Goal: Task Accomplishment & Management: Manage account settings

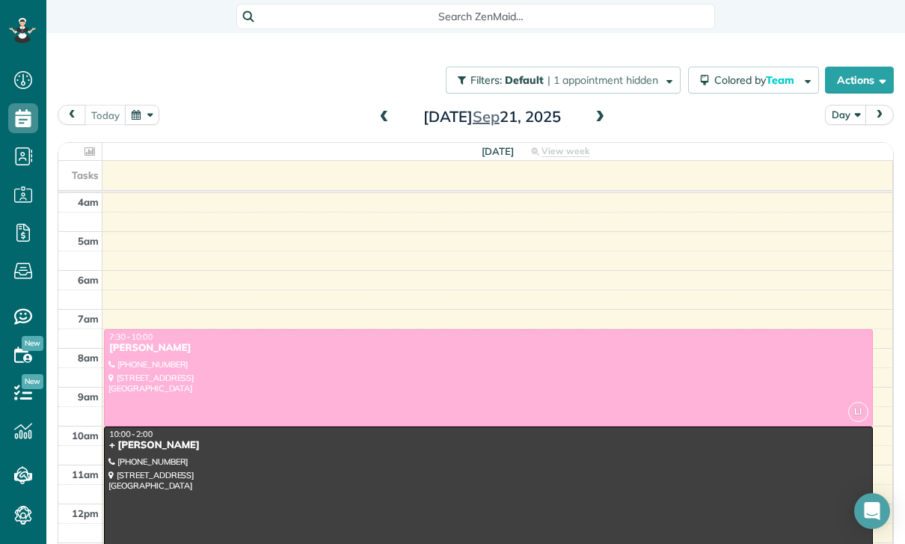
scroll to position [72, 0]
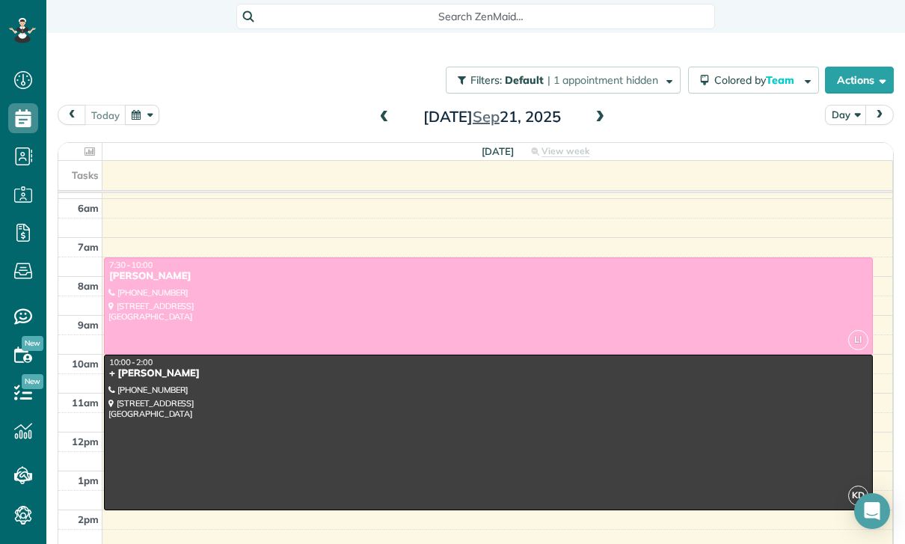
click at [137, 122] on button "button" at bounding box center [142, 115] width 34 height 20
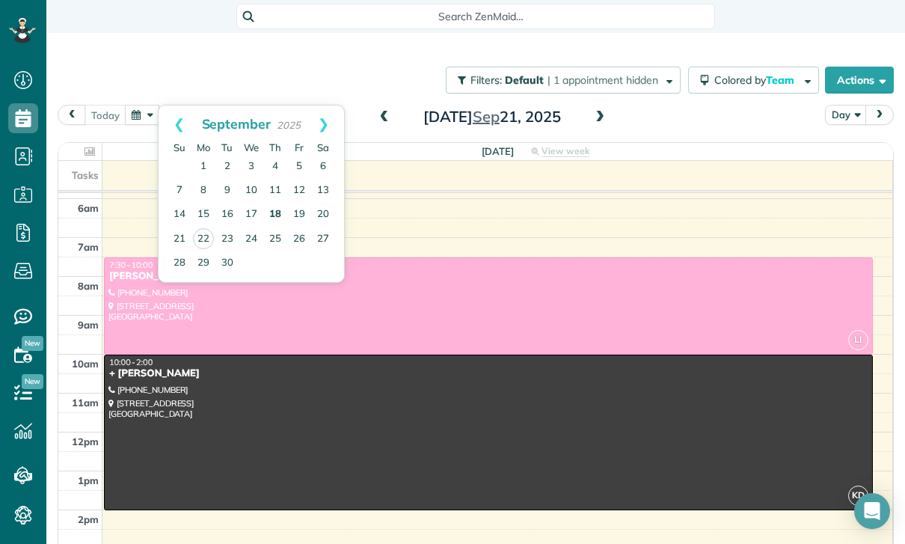
click at [274, 211] on link "18" at bounding box center [275, 215] width 24 height 24
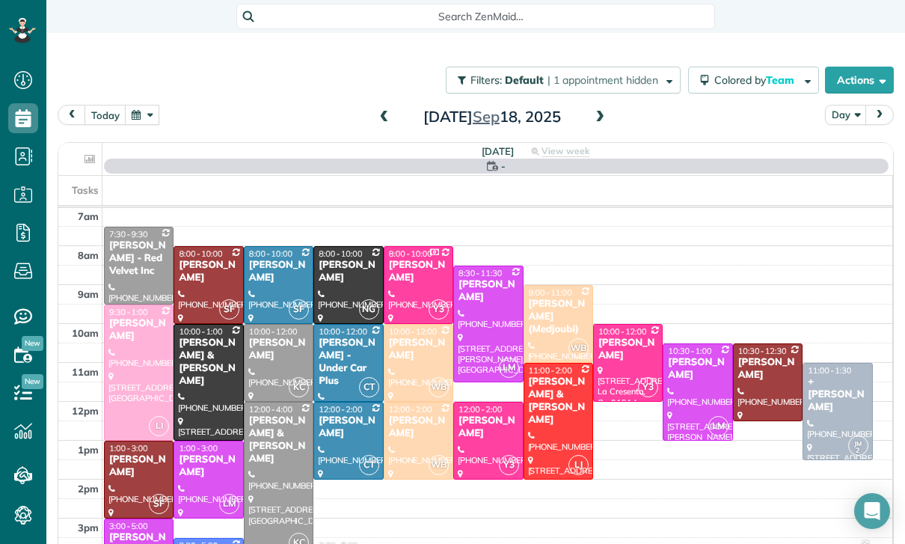
scroll to position [117, 0]
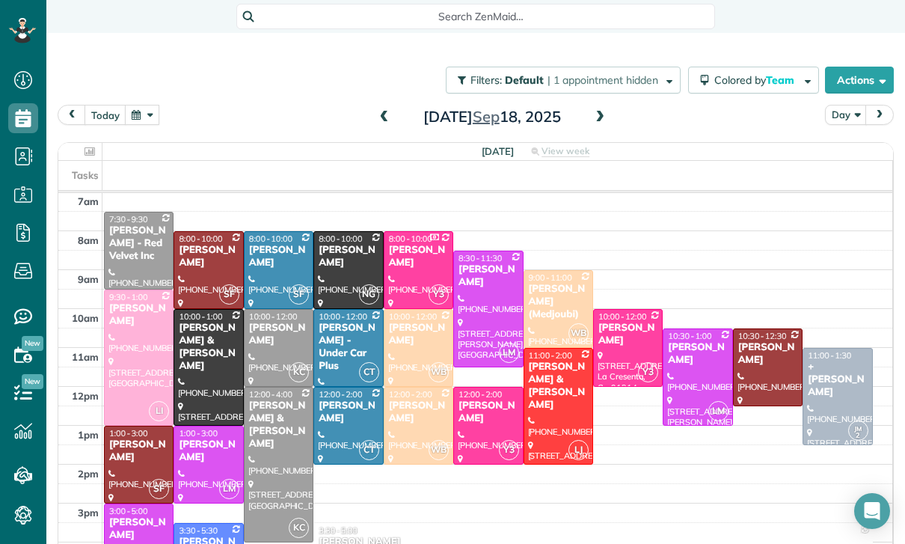
click at [142, 117] on button "button" at bounding box center [142, 115] width 34 height 20
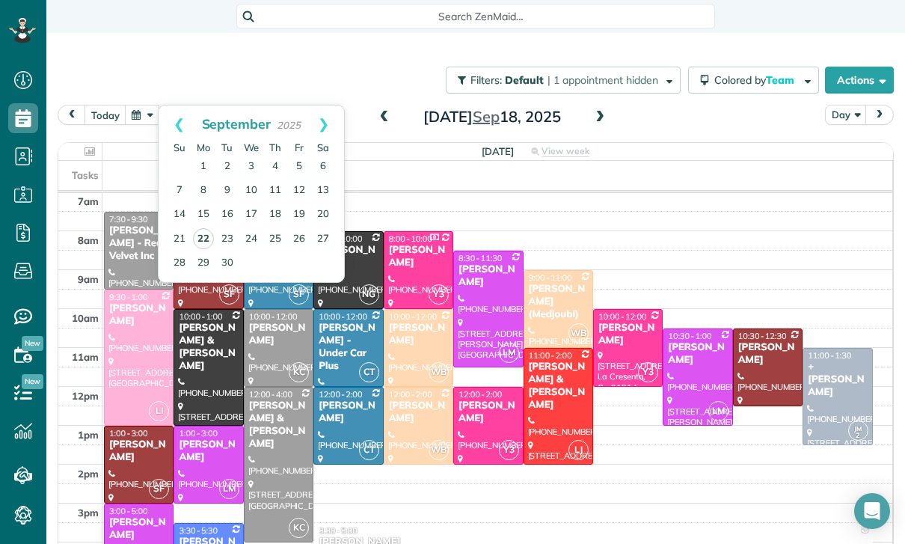
click at [203, 236] on link "22" at bounding box center [203, 238] width 21 height 21
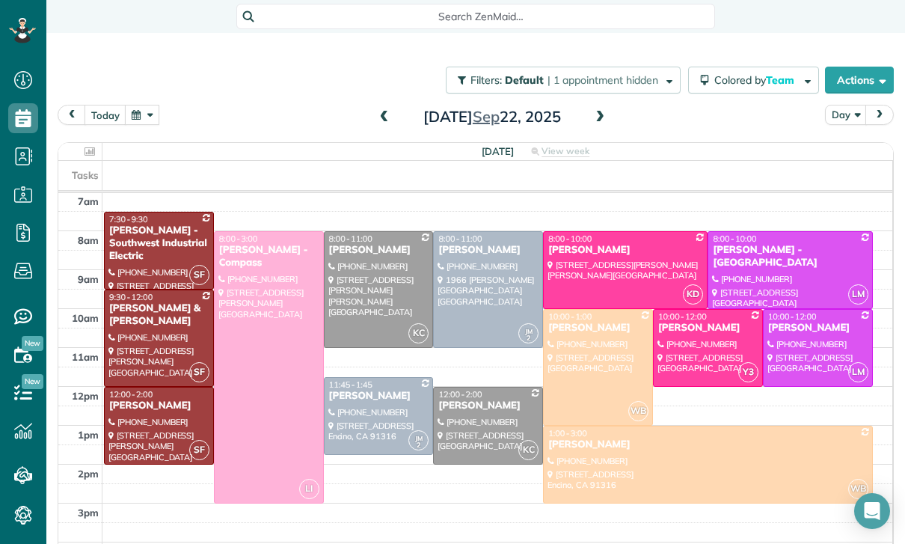
click at [257, 391] on div at bounding box center [269, 367] width 108 height 271
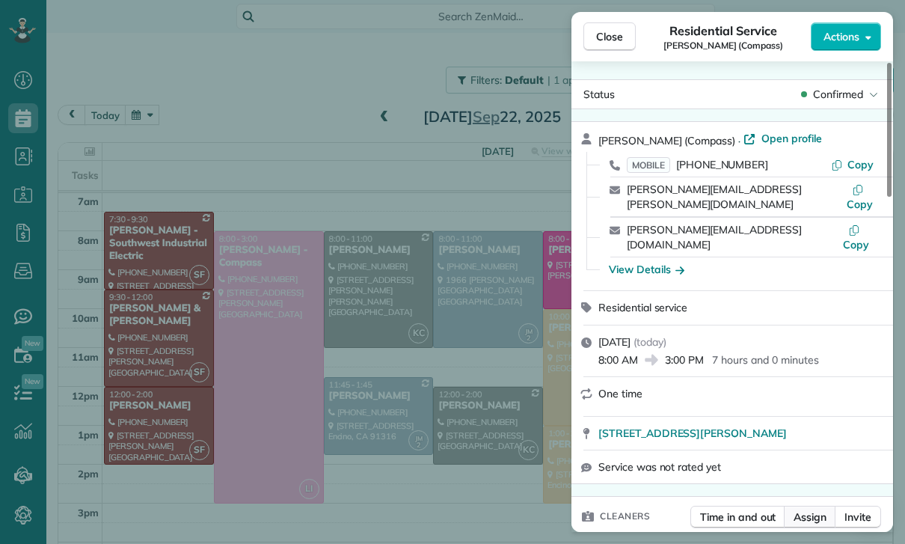
click at [804, 510] on span "Assign" at bounding box center [810, 517] width 33 height 15
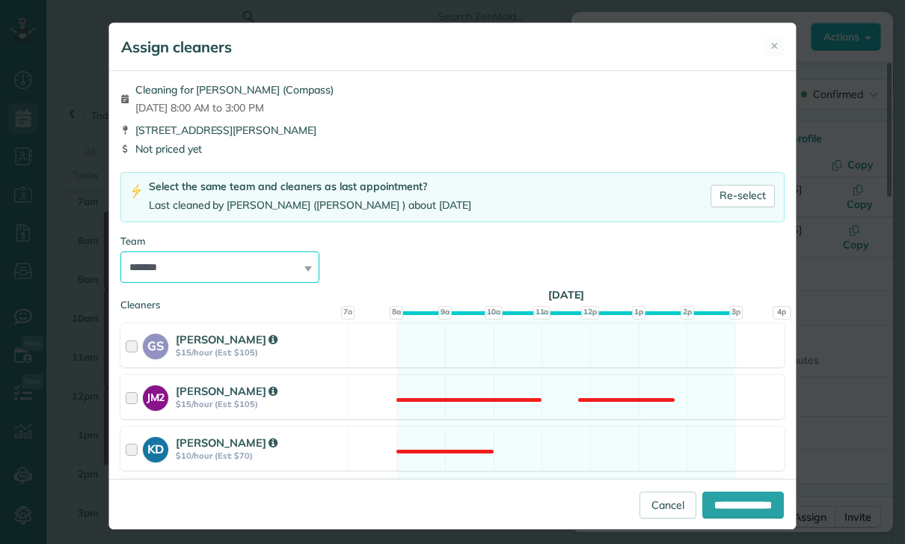
click at [287, 267] on select "**********" at bounding box center [219, 266] width 199 height 31
select select "***"
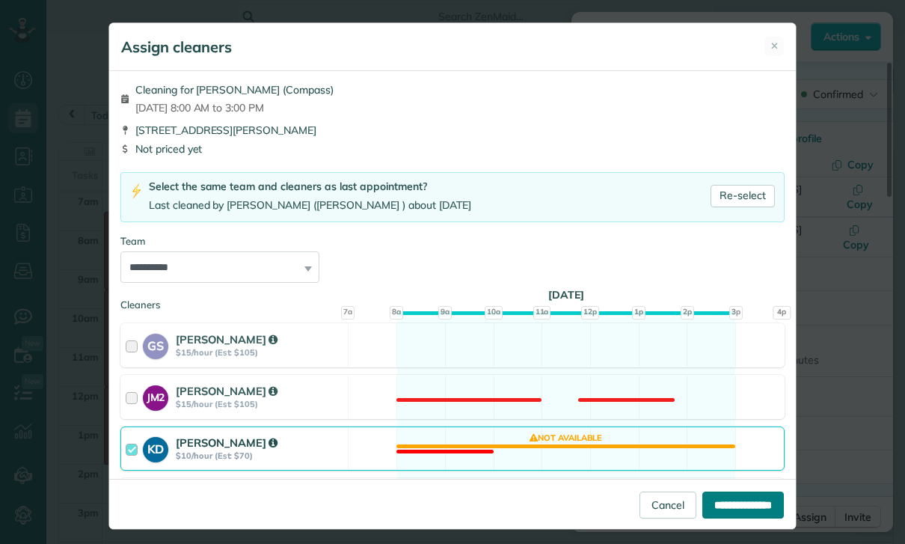
click at [741, 519] on input "**********" at bounding box center [744, 505] width 82 height 27
type input "**********"
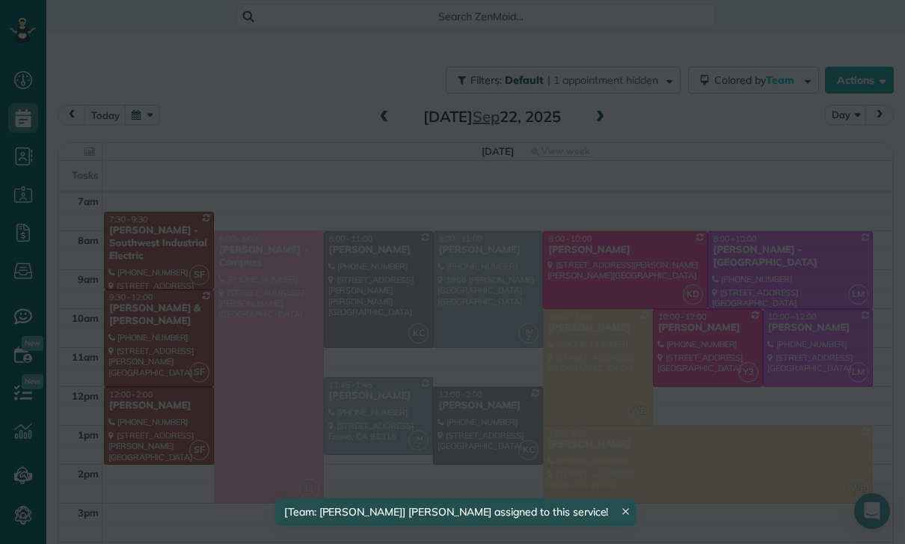
scroll to position [117, 0]
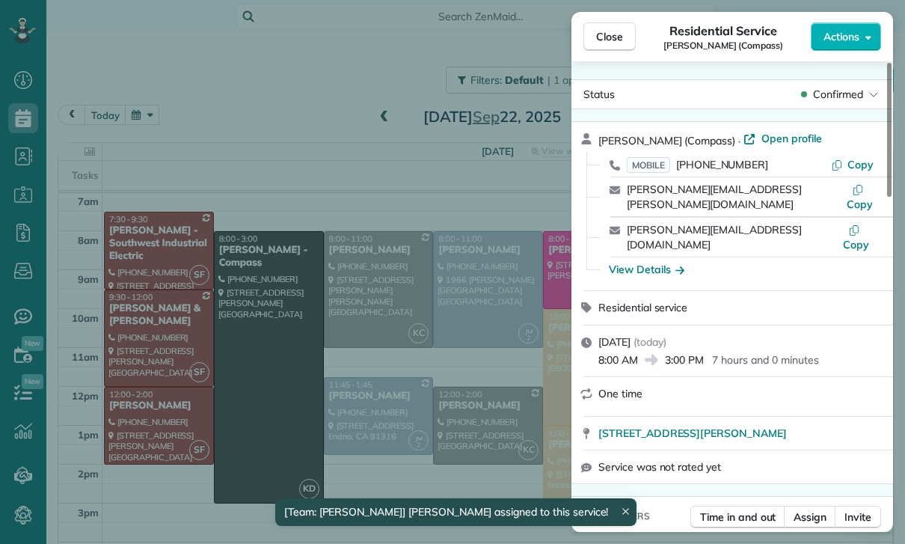
click at [489, 433] on div "Close Residential Service [PERSON_NAME] (Compass) Actions Status Confirmed [PER…" at bounding box center [452, 272] width 905 height 544
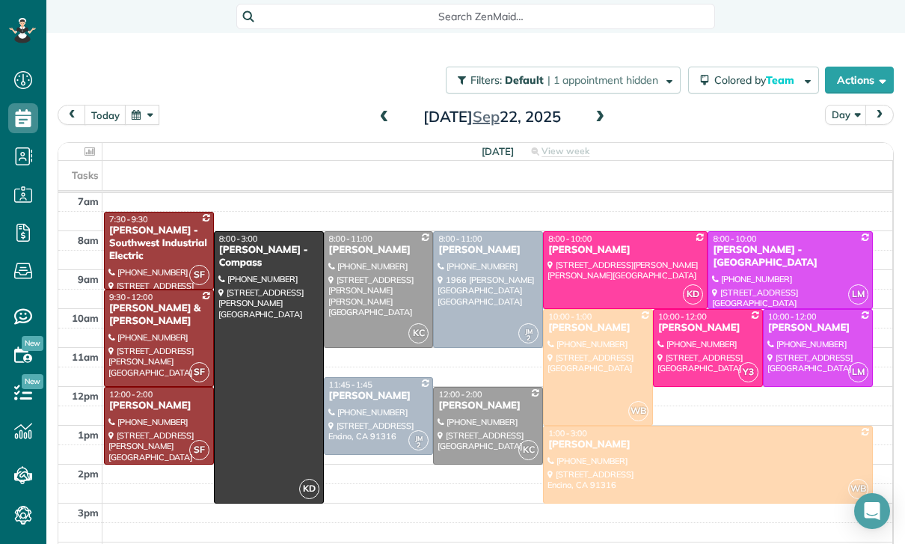
click at [596, 123] on span at bounding box center [600, 117] width 16 height 13
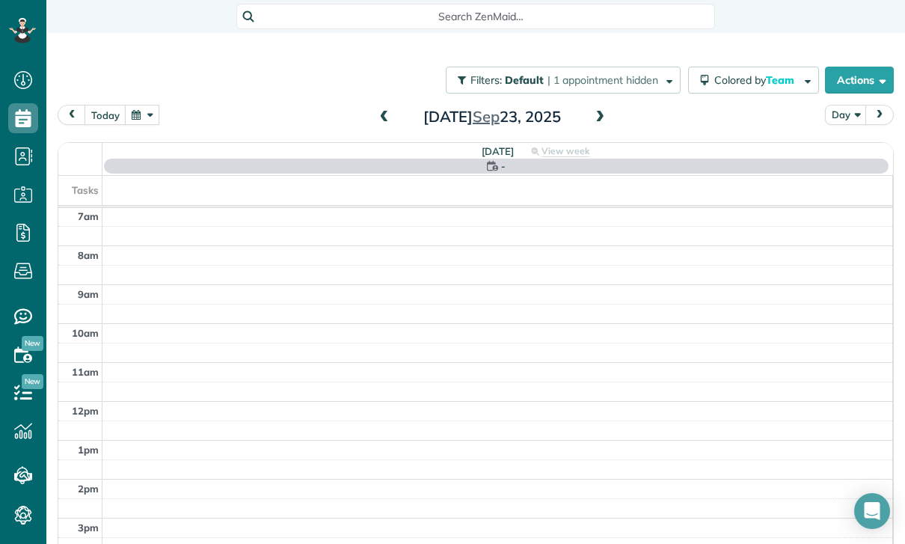
scroll to position [117, 0]
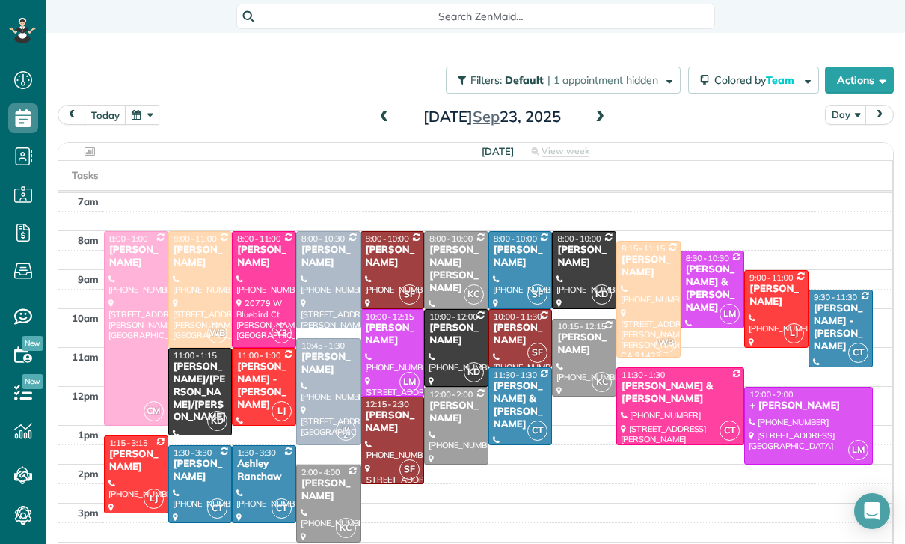
click at [376, 120] on span at bounding box center [384, 117] width 16 height 13
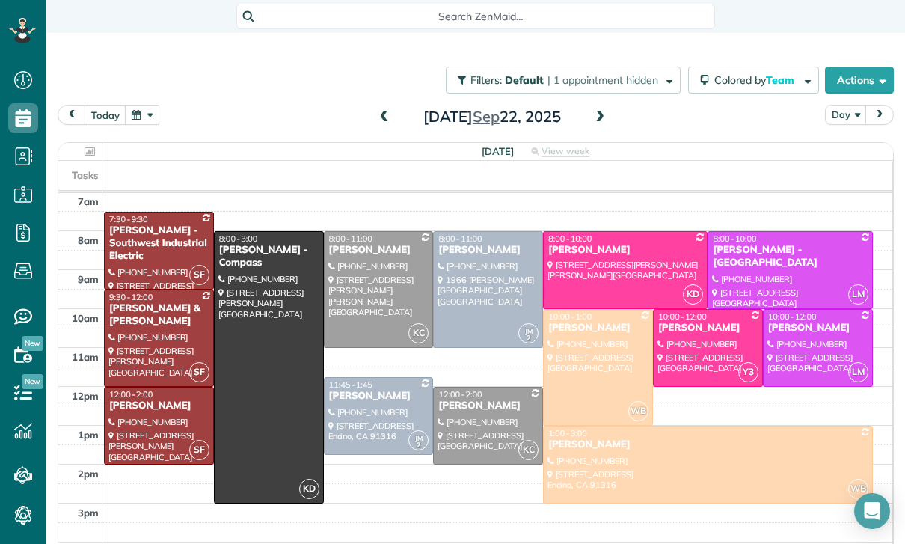
click at [167, 415] on div at bounding box center [159, 426] width 108 height 76
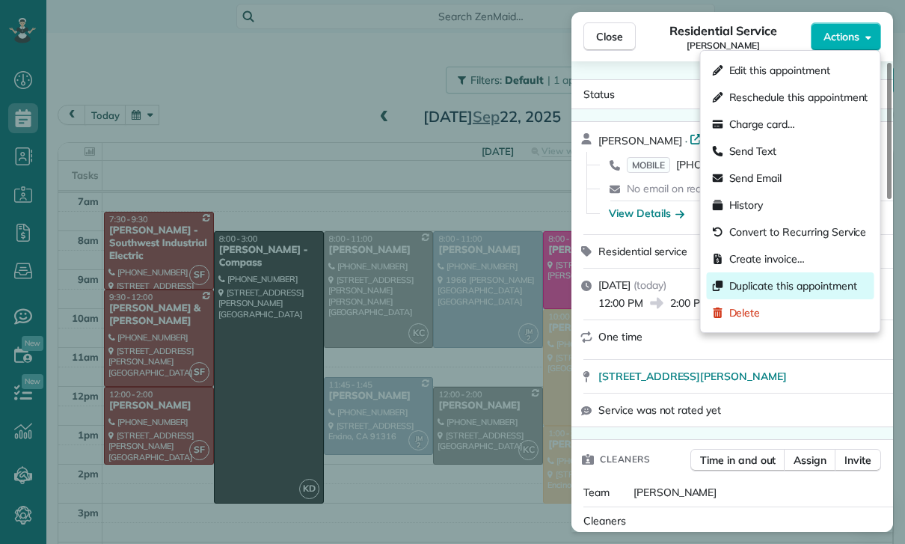
click at [753, 299] on div "Duplicate this appointment" at bounding box center [791, 285] width 168 height 27
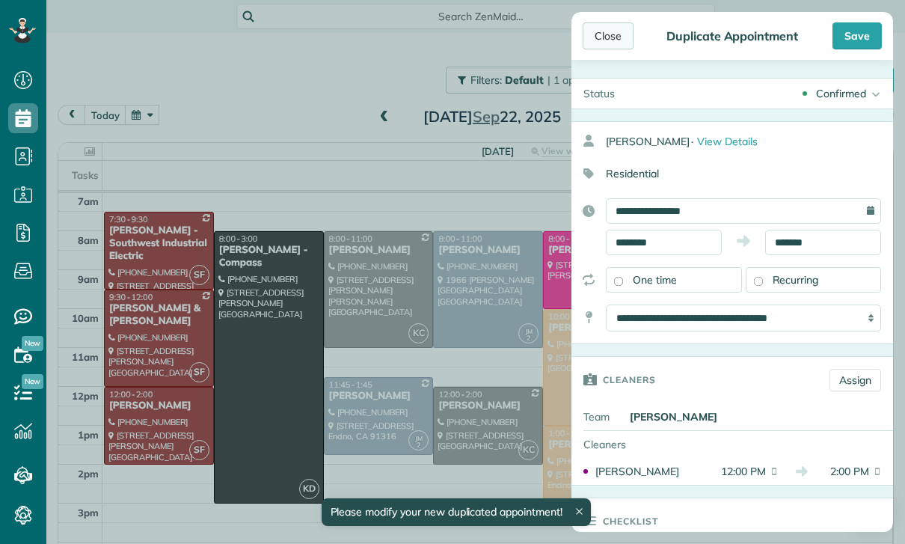
click at [617, 34] on div "Close" at bounding box center [608, 35] width 51 height 27
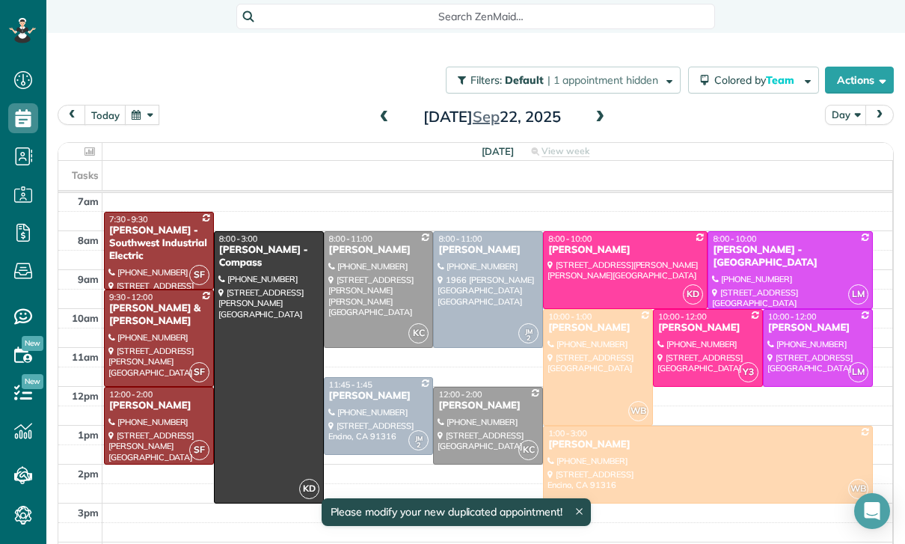
click at [171, 420] on div at bounding box center [159, 426] width 108 height 76
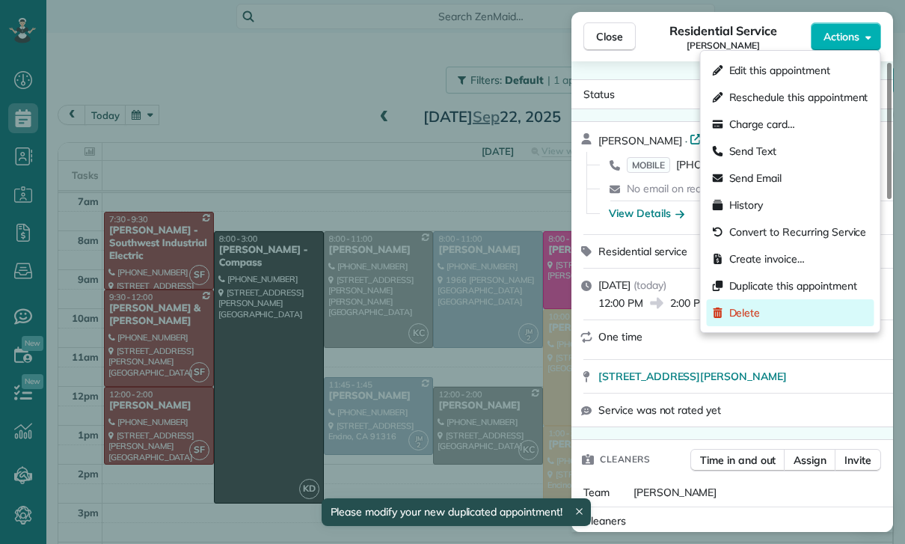
click at [749, 314] on span "Delete" at bounding box center [745, 312] width 31 height 15
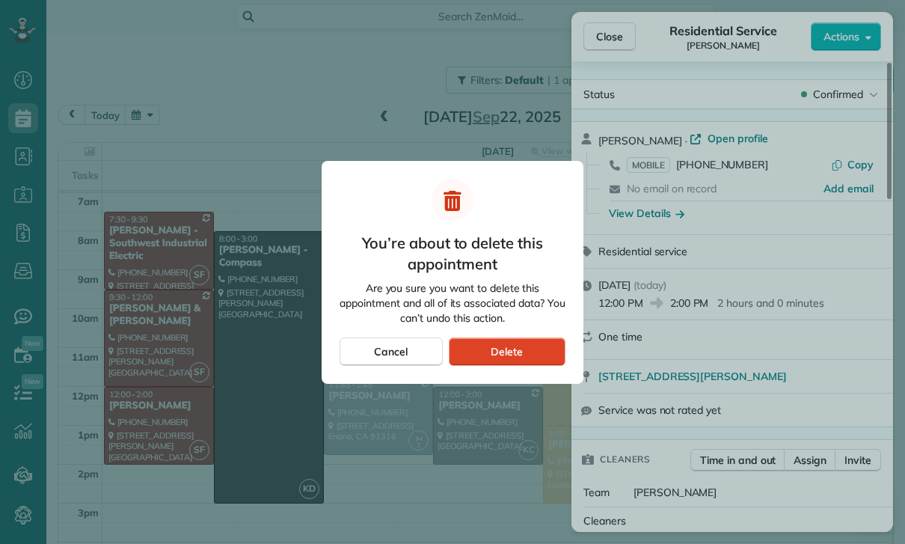
click at [514, 353] on span "Delete" at bounding box center [507, 351] width 32 height 15
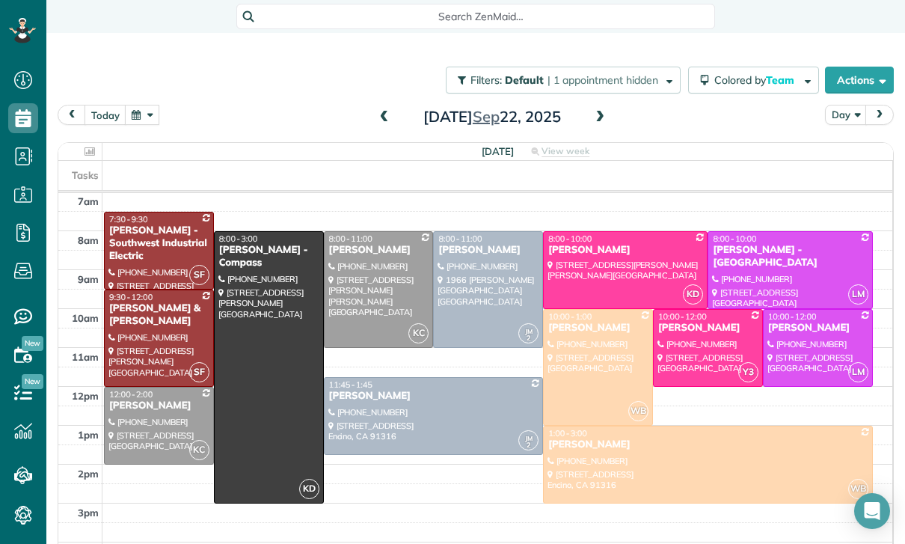
scroll to position [72, 0]
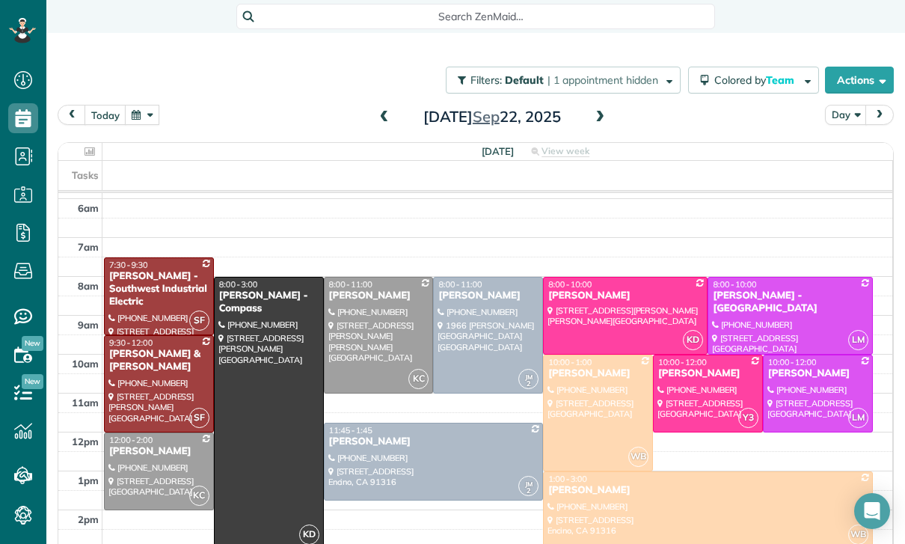
click at [240, 395] on div at bounding box center [269, 413] width 108 height 271
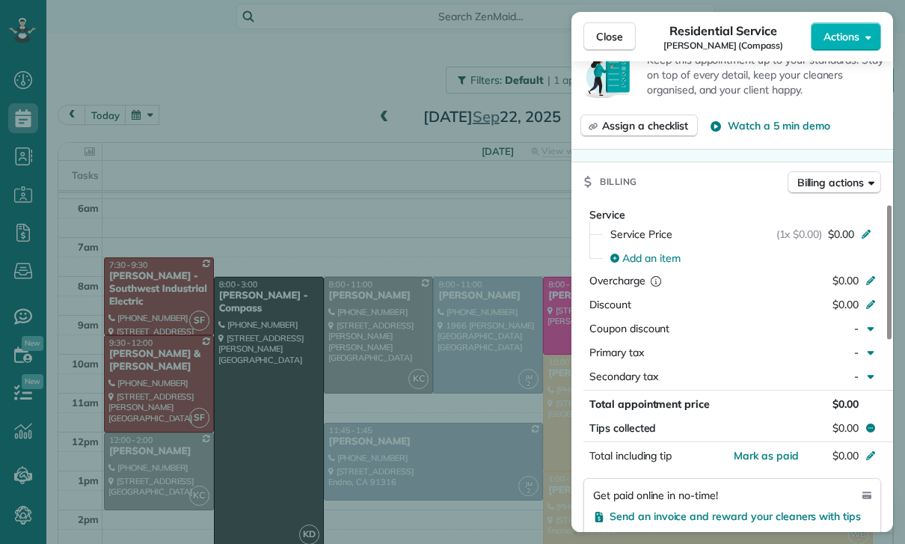
scroll to position [628, 0]
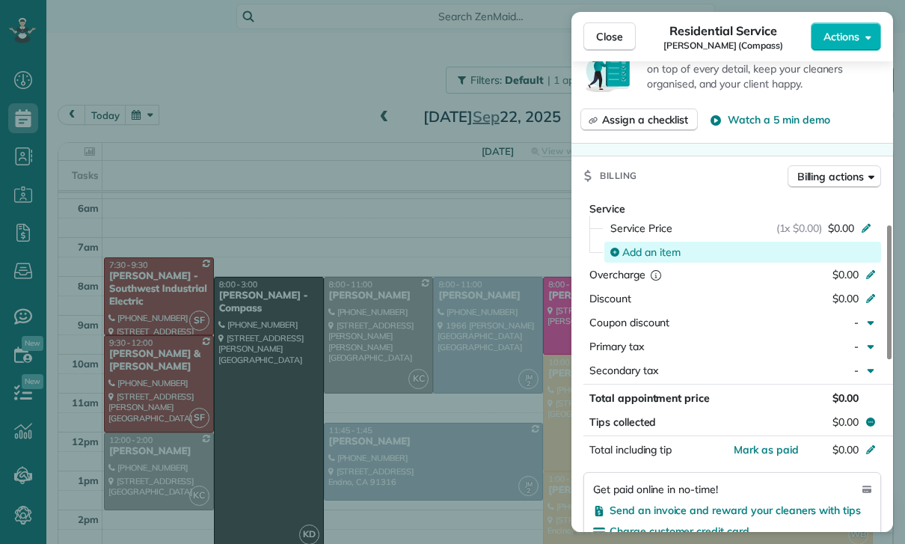
click at [649, 245] on span "Add an item" at bounding box center [652, 252] width 58 height 15
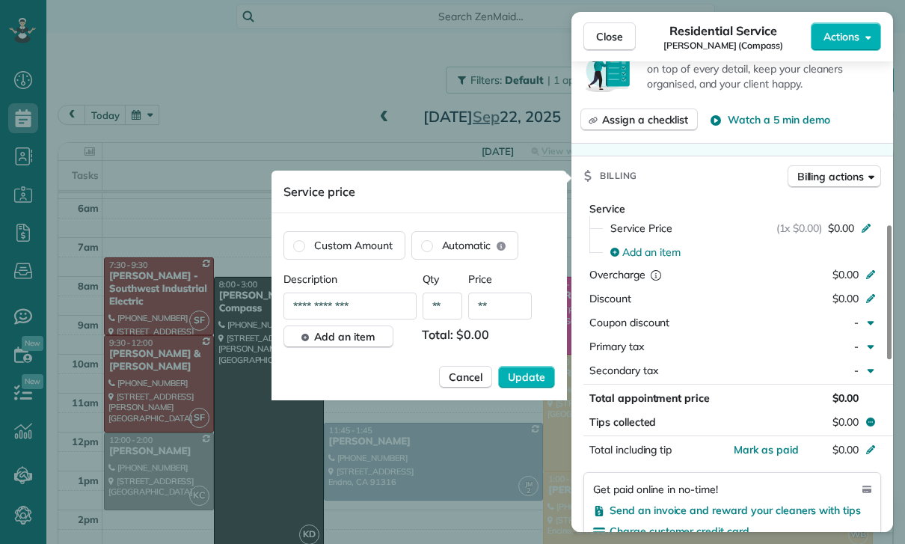
click at [503, 313] on input "**" at bounding box center [500, 306] width 64 height 27
type input "****"
click at [511, 372] on span "Update" at bounding box center [526, 377] width 37 height 15
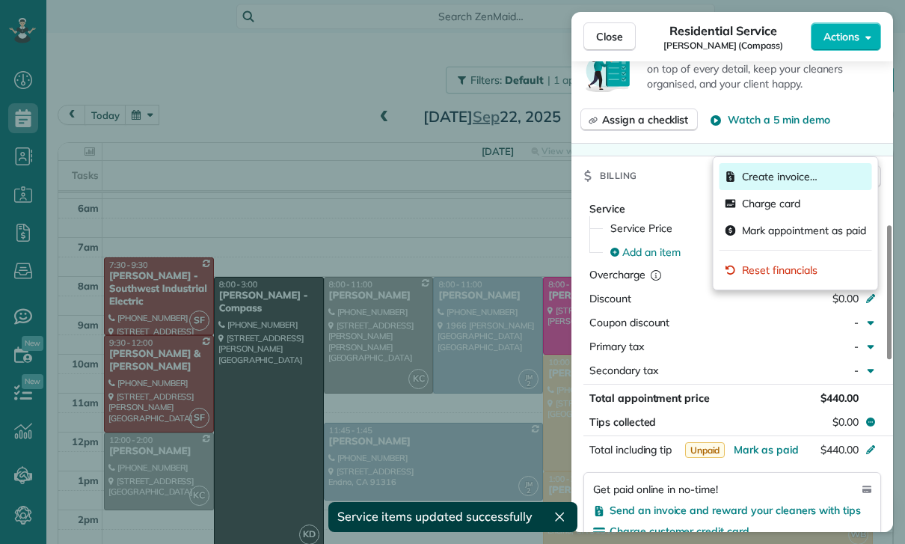
click at [777, 171] on span "Create invoice…" at bounding box center [780, 176] width 76 height 15
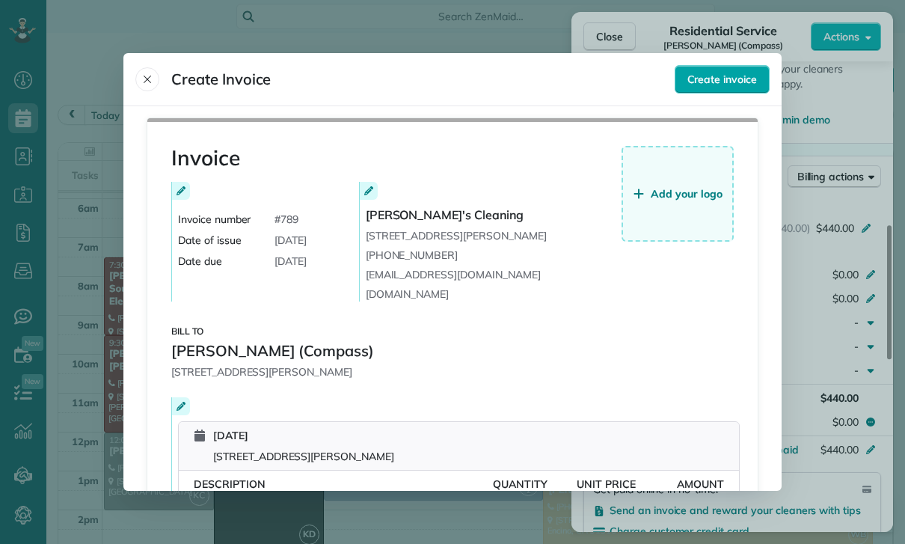
click at [733, 72] on span "Create invoice" at bounding box center [723, 79] width 70 height 15
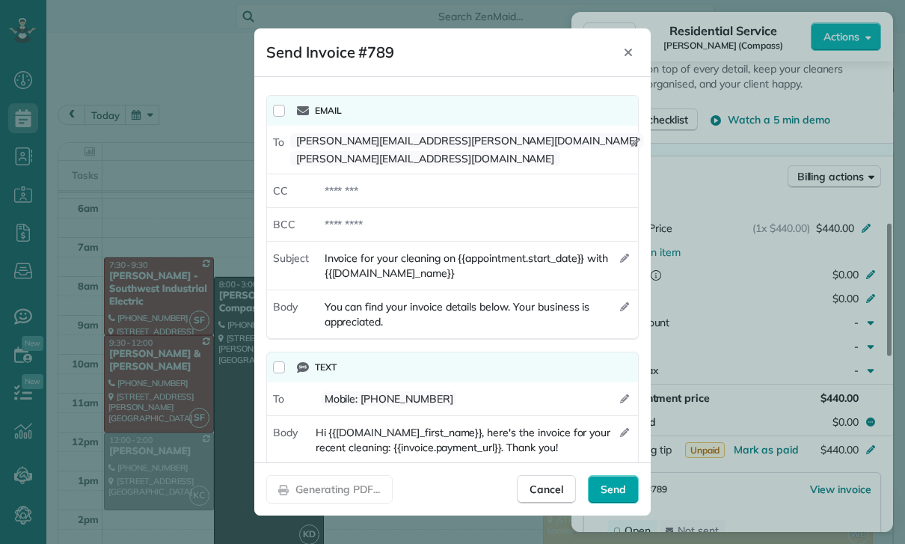
click at [611, 497] on span "Send" at bounding box center [613, 489] width 25 height 15
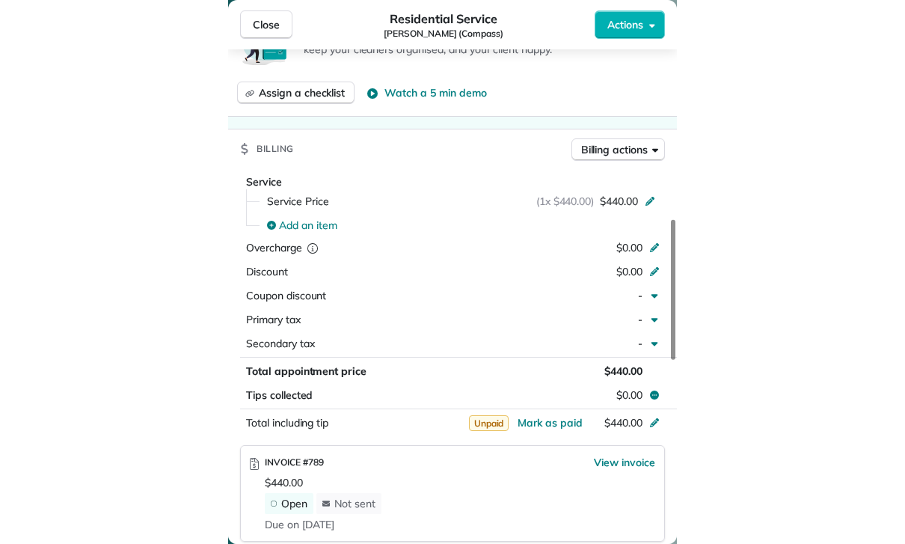
scroll to position [72, 0]
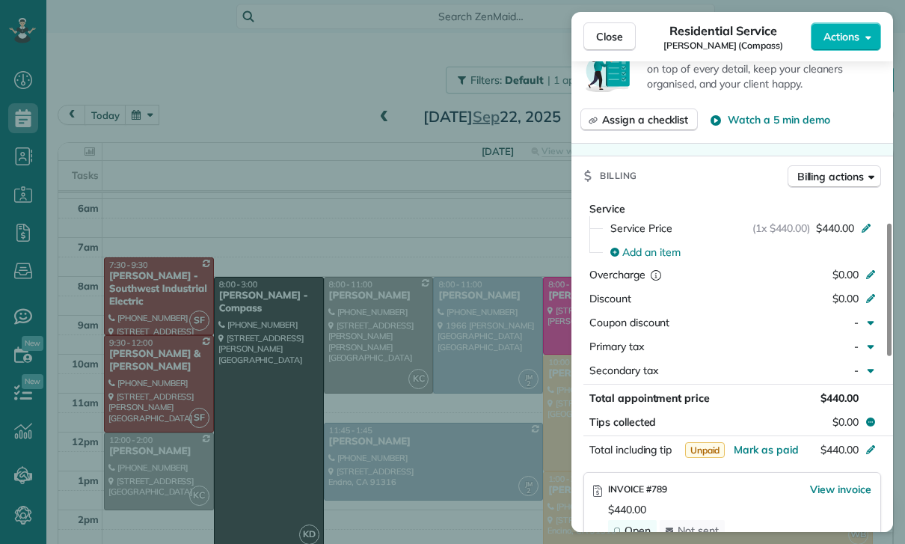
click at [185, 127] on div "Close Residential Service [PERSON_NAME] (Compass) Actions Status Confirmed [PER…" at bounding box center [452, 272] width 905 height 544
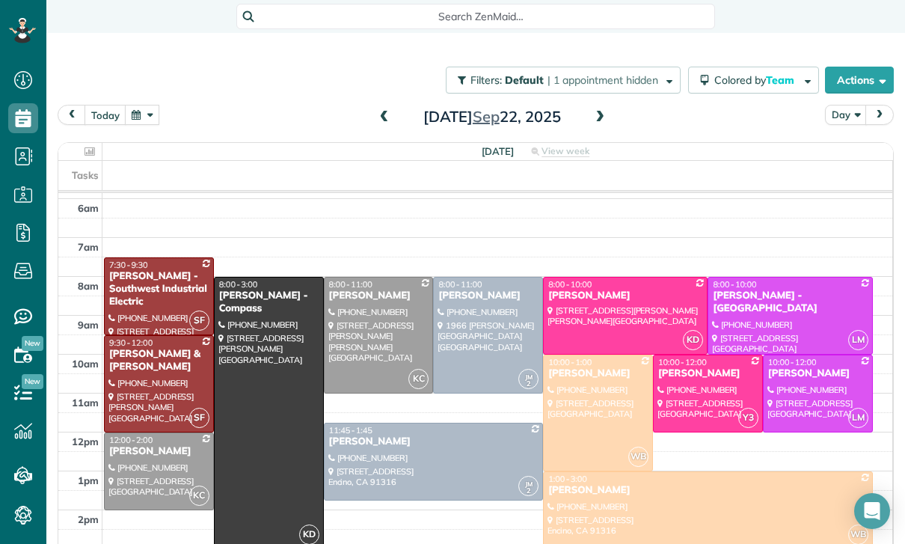
click at [145, 120] on button "button" at bounding box center [142, 115] width 34 height 20
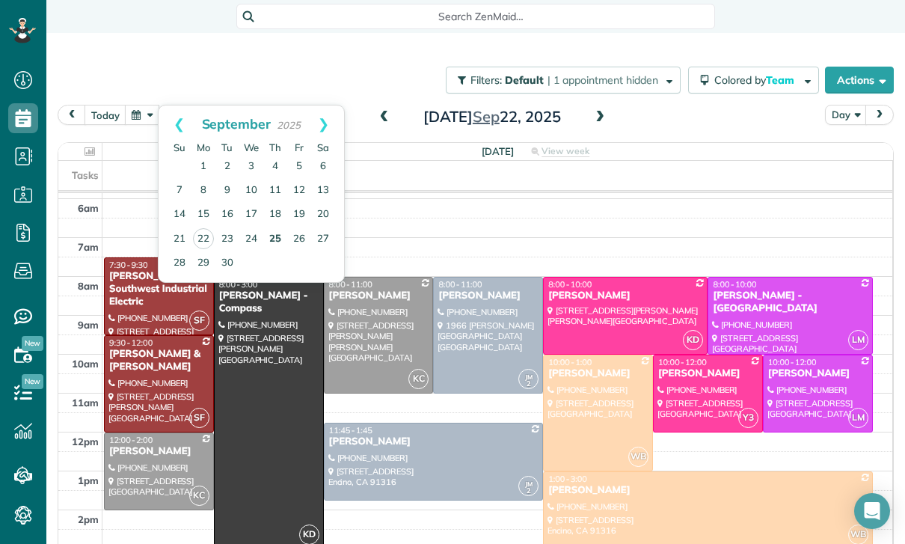
click at [276, 244] on link "25" at bounding box center [275, 239] width 24 height 24
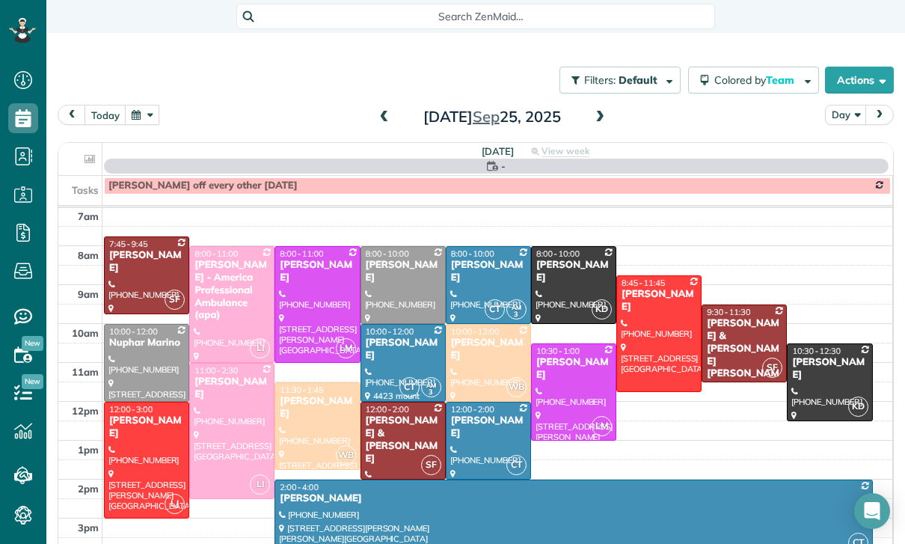
scroll to position [117, 0]
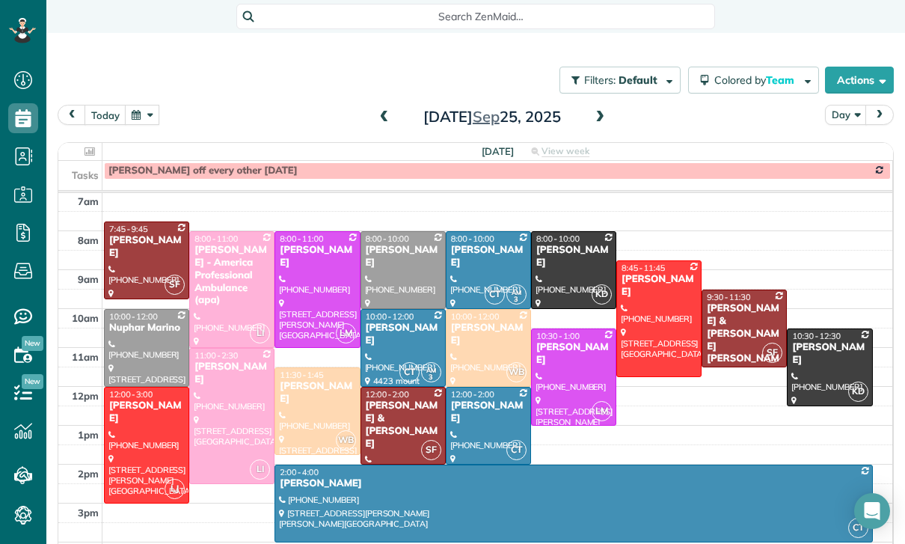
click at [606, 109] on span at bounding box center [600, 117] width 16 height 22
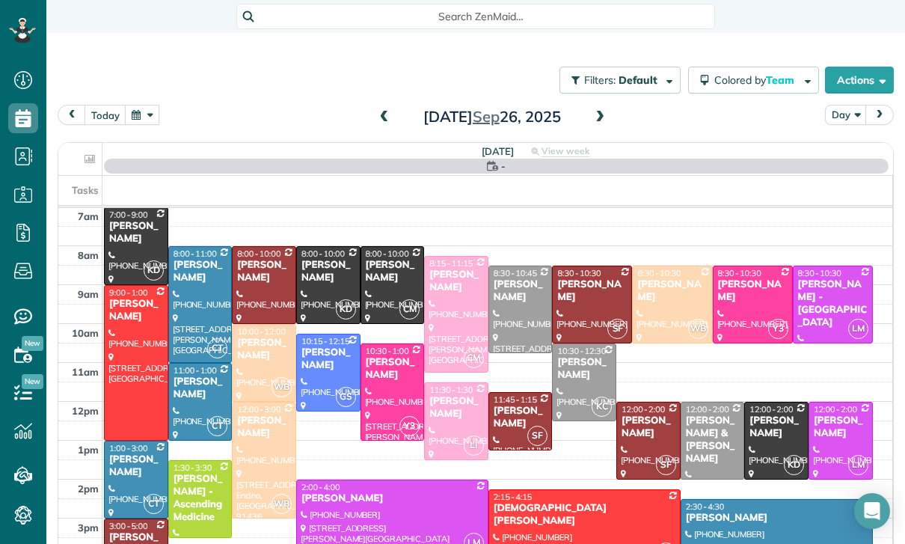
click at [147, 115] on button "button" at bounding box center [142, 115] width 34 height 20
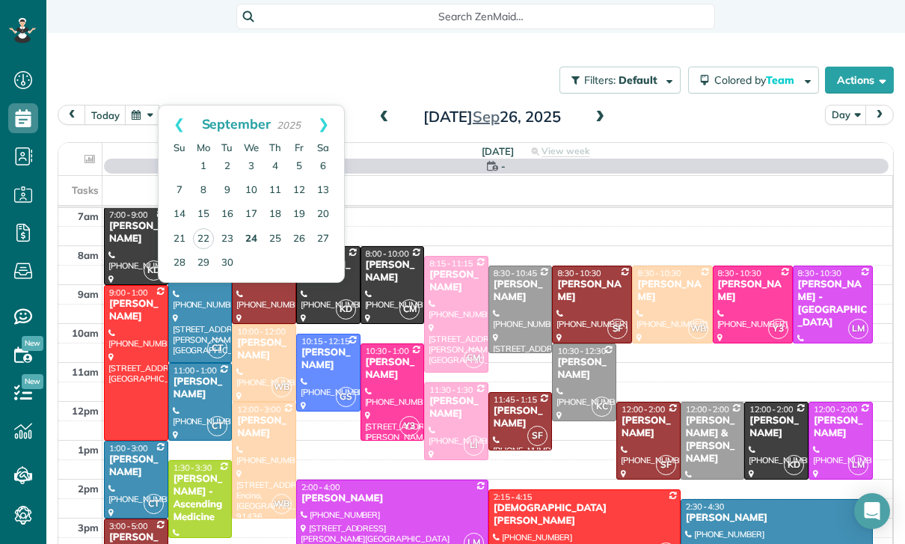
click at [248, 245] on link "24" at bounding box center [251, 239] width 24 height 24
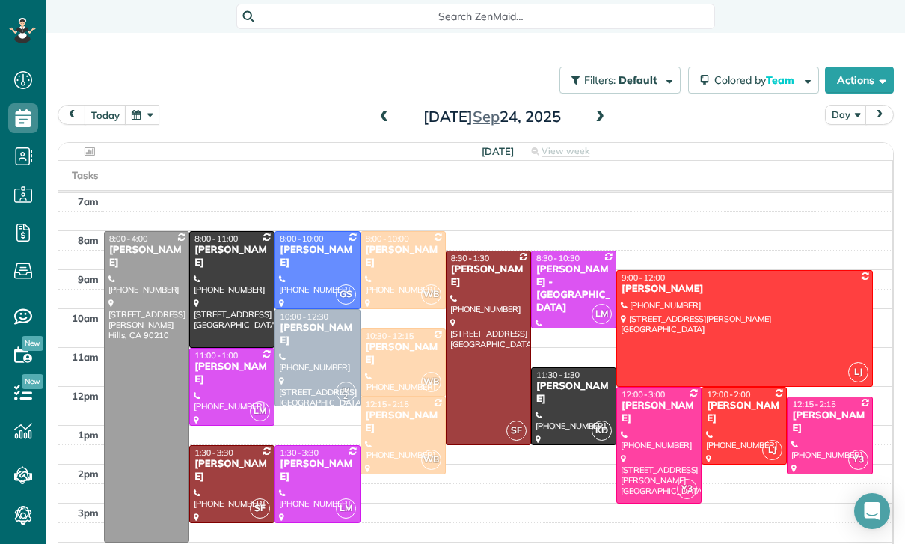
click at [141, 114] on button "button" at bounding box center [142, 115] width 34 height 20
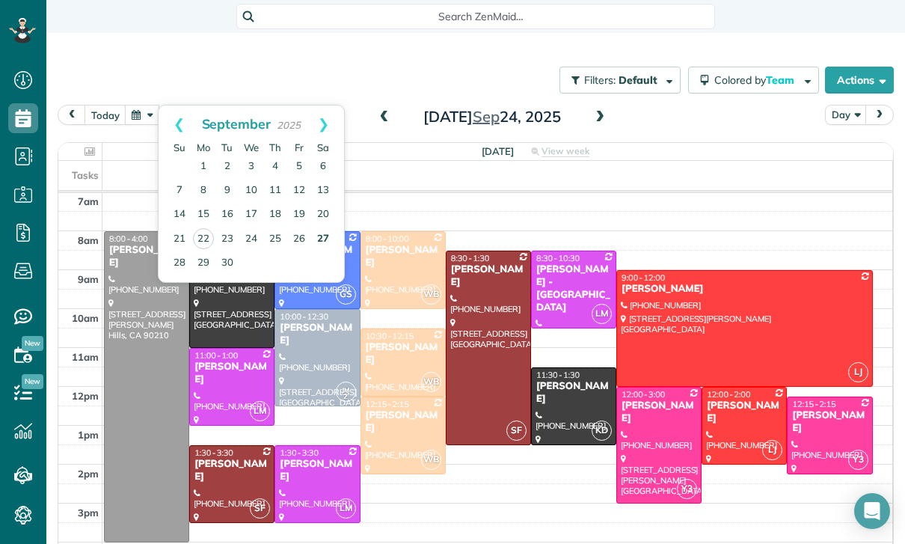
click at [325, 245] on link "27" at bounding box center [323, 239] width 24 height 24
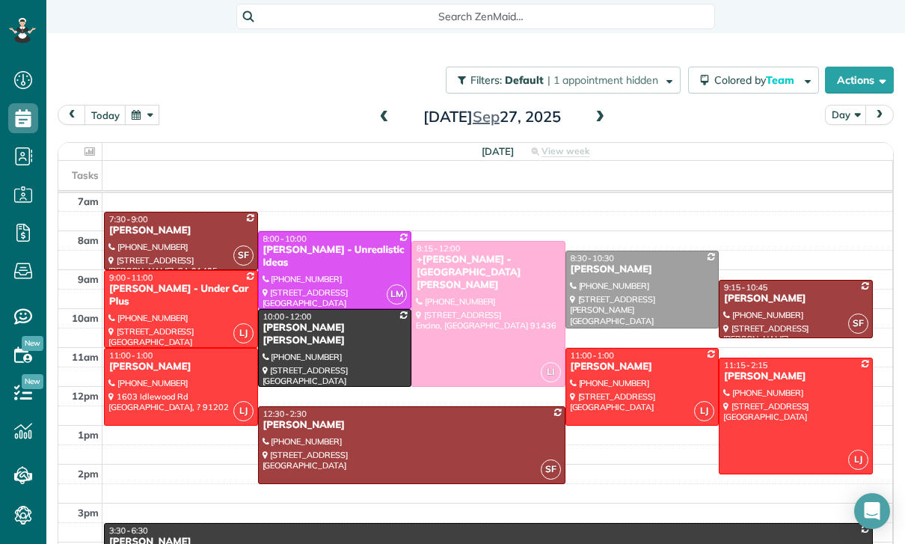
click at [152, 120] on button "button" at bounding box center [142, 115] width 34 height 20
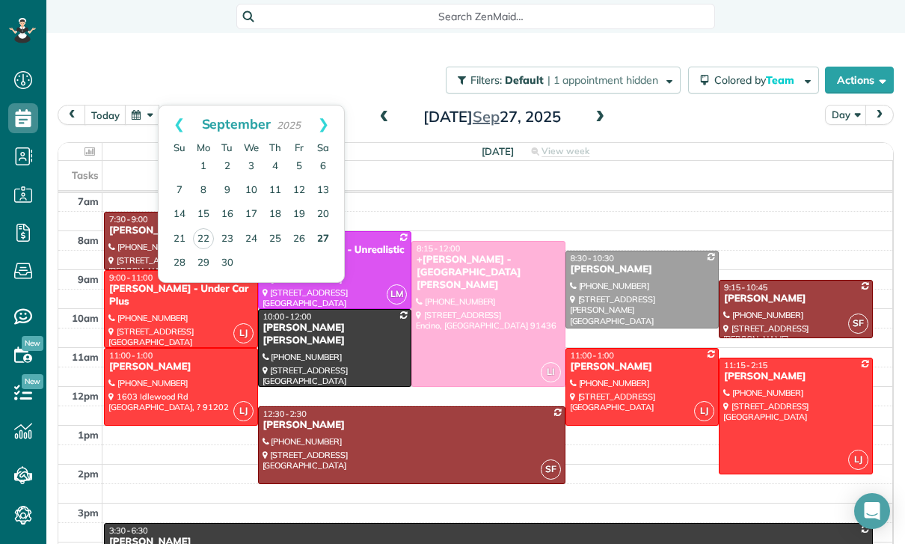
click at [322, 249] on link "27" at bounding box center [323, 239] width 24 height 24
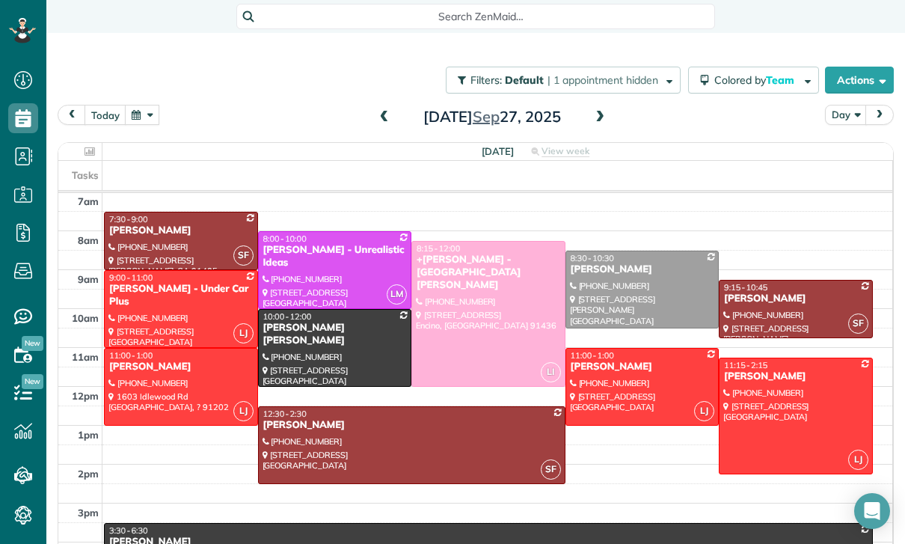
click at [145, 111] on button "button" at bounding box center [142, 115] width 34 height 20
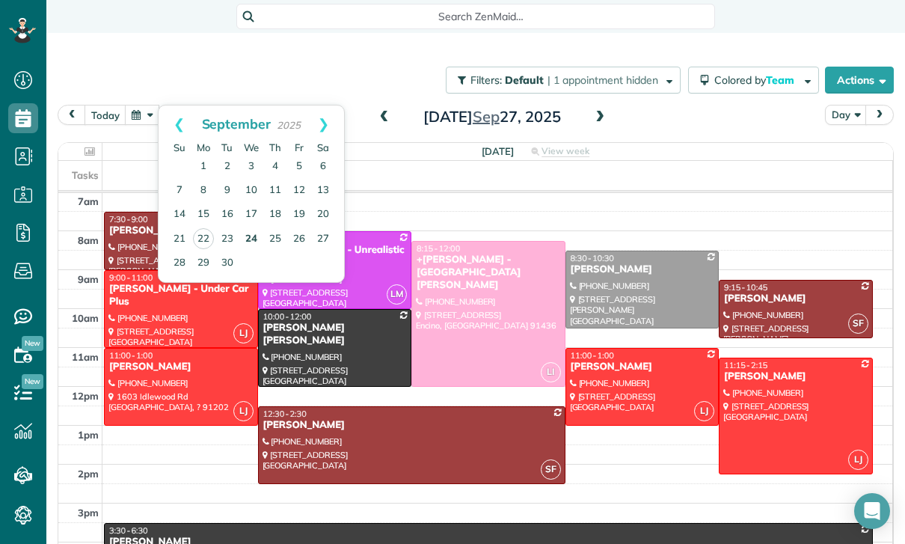
click at [253, 245] on link "24" at bounding box center [251, 239] width 24 height 24
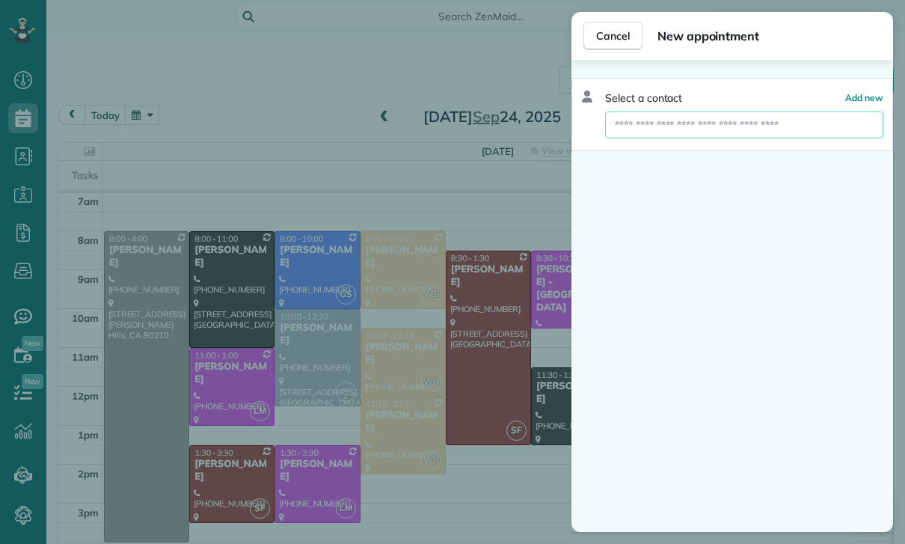
click at [672, 126] on input "text" at bounding box center [744, 124] width 278 height 27
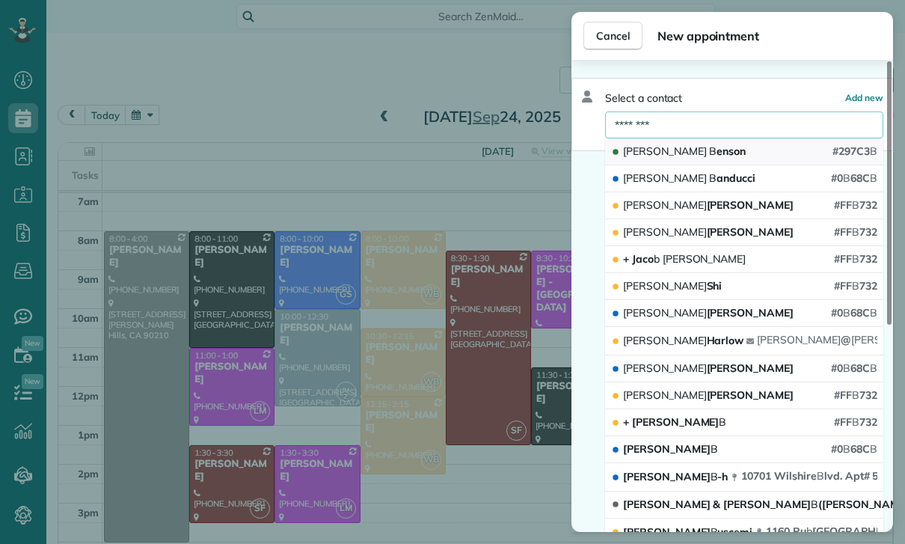
type input "********"
click at [700, 150] on button "[PERSON_NAME] #297C3 B" at bounding box center [744, 151] width 278 height 27
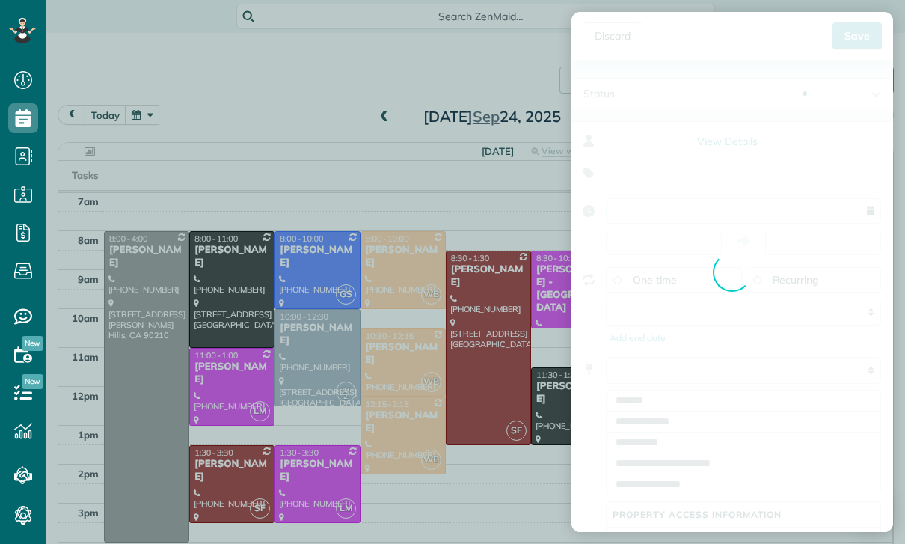
type input "**********"
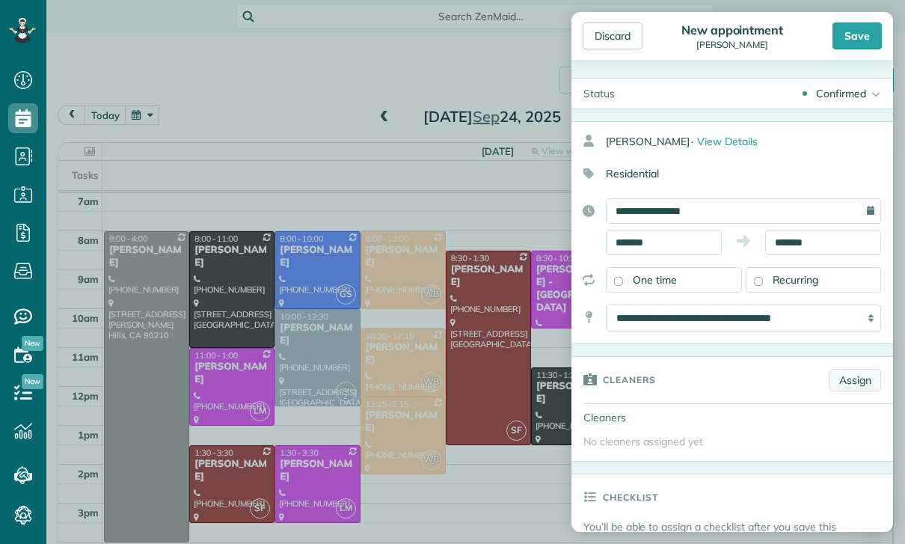
click at [846, 377] on link "Assign" at bounding box center [856, 380] width 52 height 22
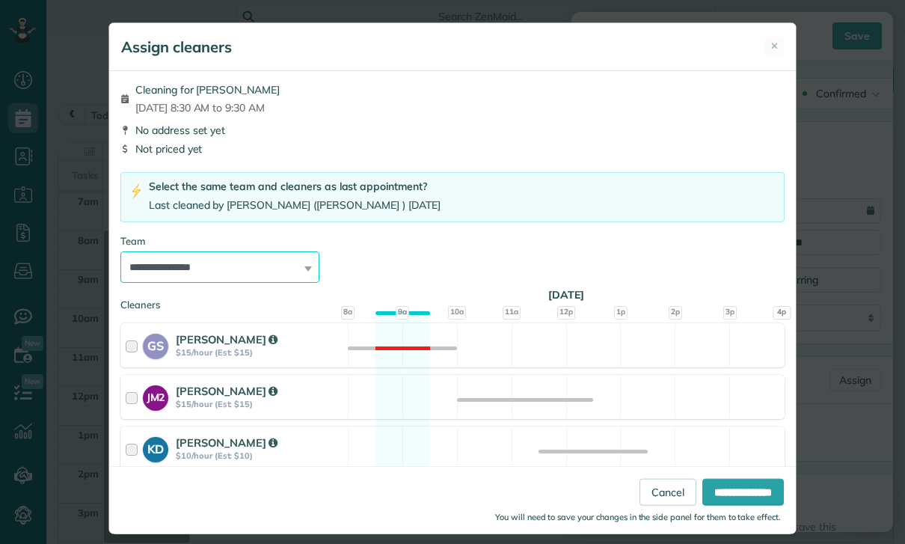
click at [299, 278] on select "**********" at bounding box center [219, 266] width 199 height 31
select select "***"
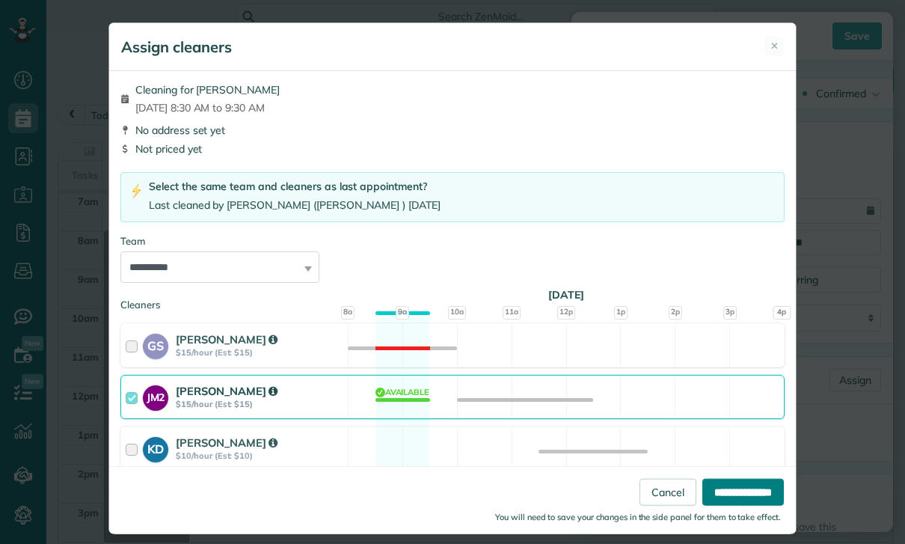
click at [736, 506] on input "**********" at bounding box center [744, 492] width 82 height 27
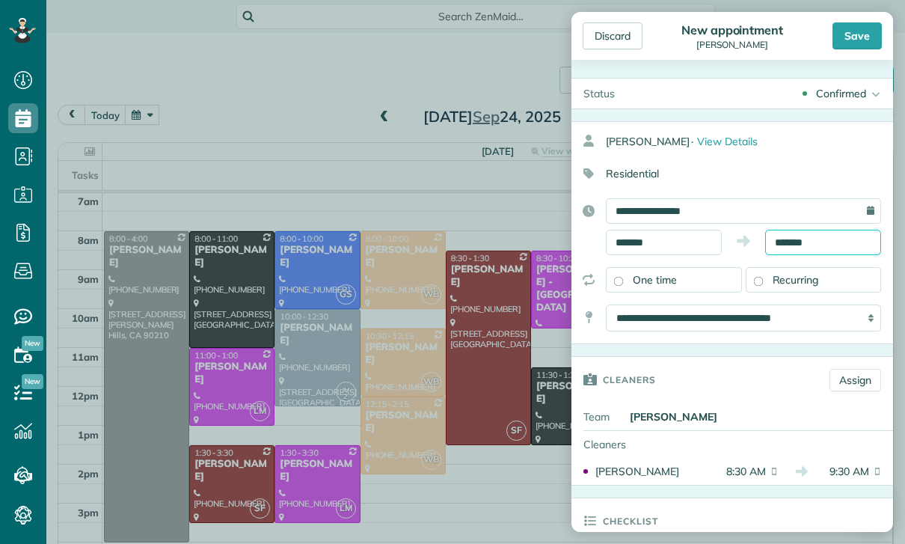
click at [792, 241] on input "*******" at bounding box center [823, 242] width 116 height 25
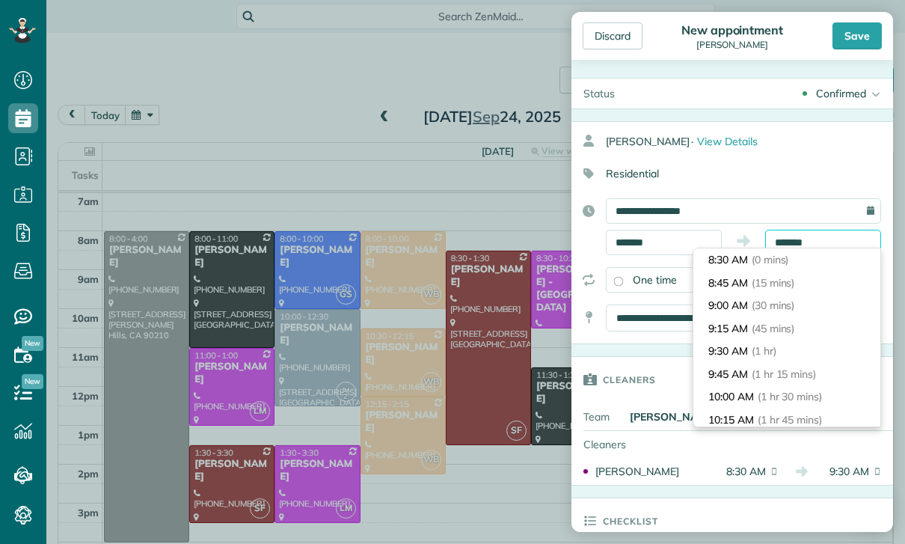
scroll to position [67, 0]
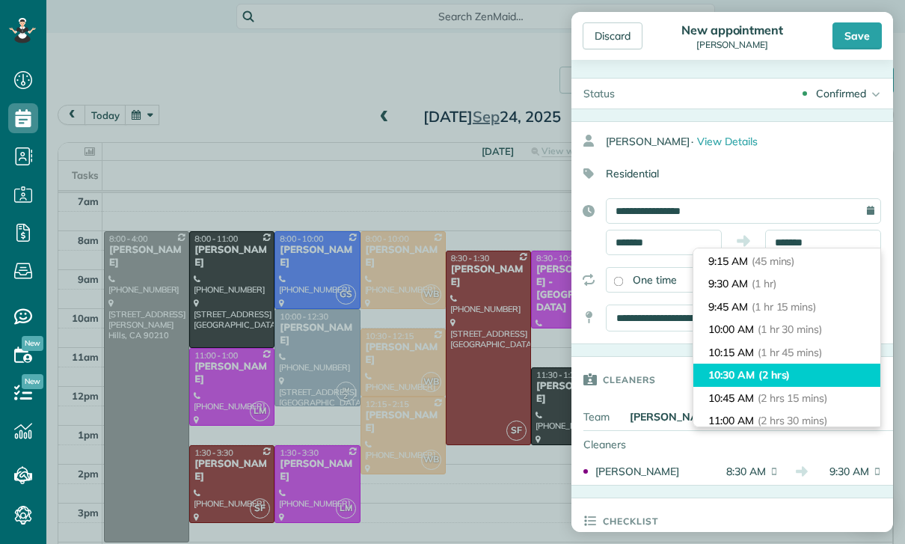
click at [753, 372] on li "10:30 AM (2 hrs)" at bounding box center [787, 375] width 187 height 23
type input "********"
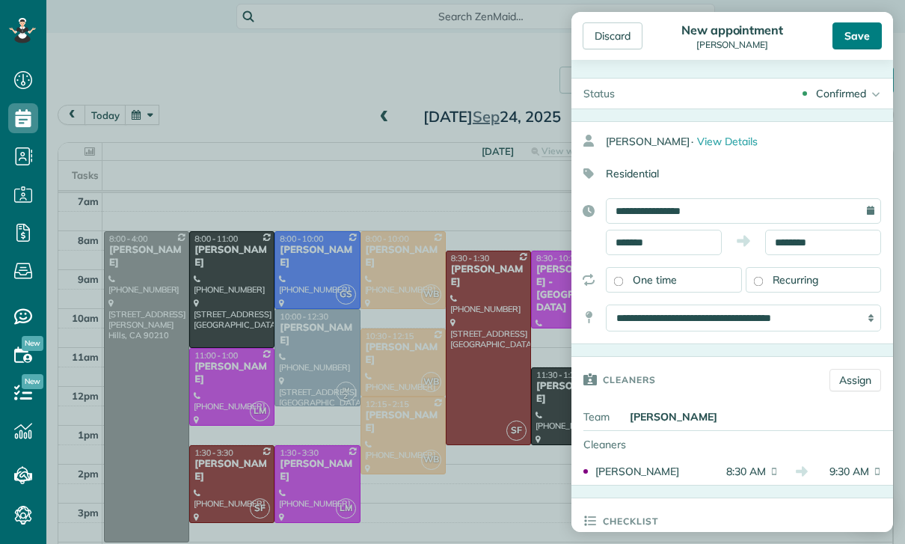
click at [870, 28] on div "Save" at bounding box center [857, 35] width 49 height 27
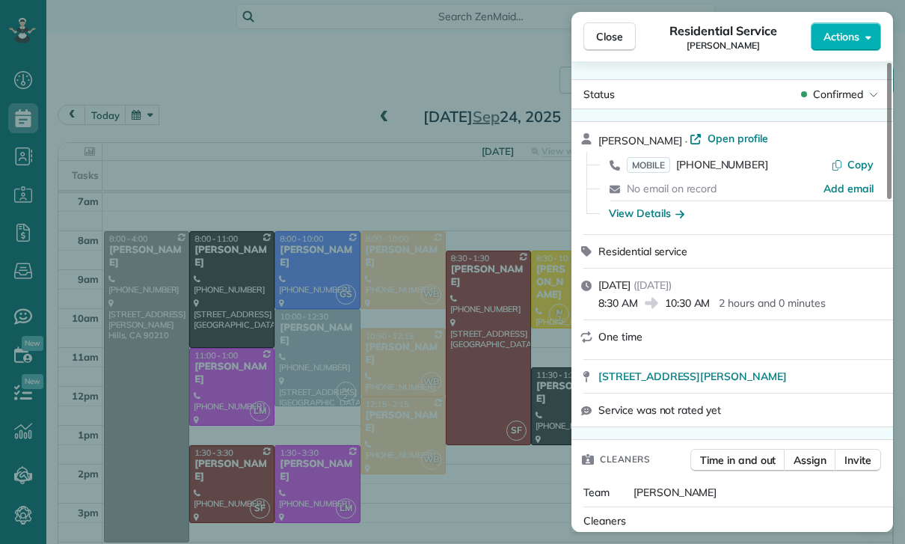
scroll to position [117, 0]
click at [171, 116] on div "Close Residential Service [PERSON_NAME] Actions Status Confirmed [PERSON_NAME] …" at bounding box center [452, 272] width 905 height 544
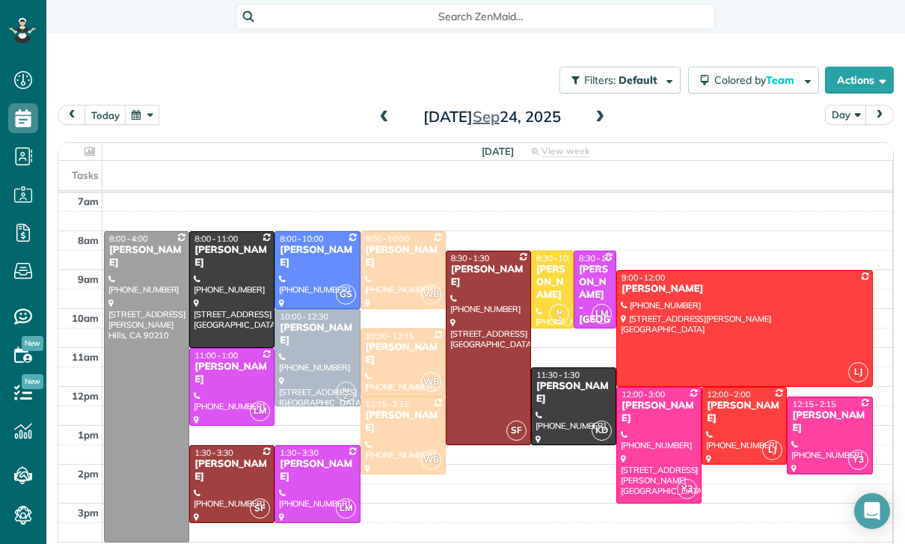
click at [141, 120] on button "button" at bounding box center [142, 115] width 34 height 20
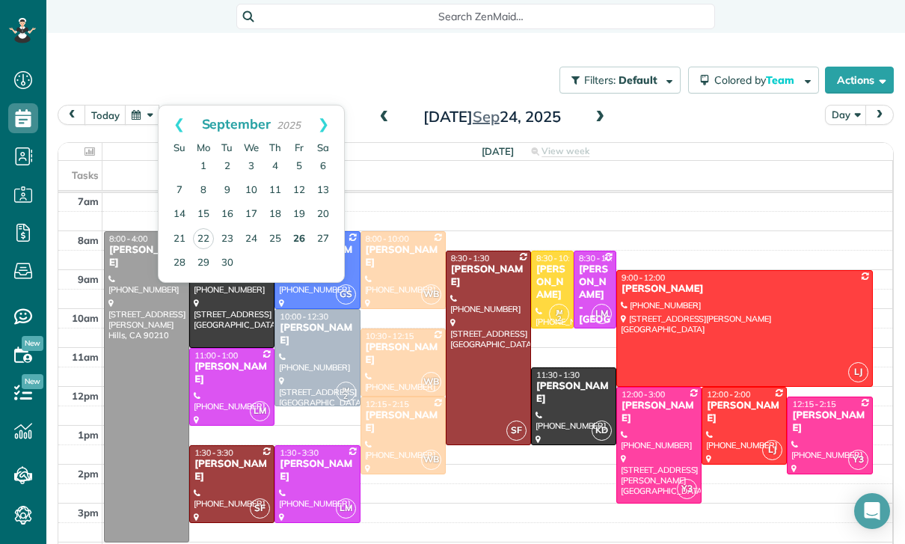
click at [297, 237] on link "26" at bounding box center [299, 239] width 24 height 24
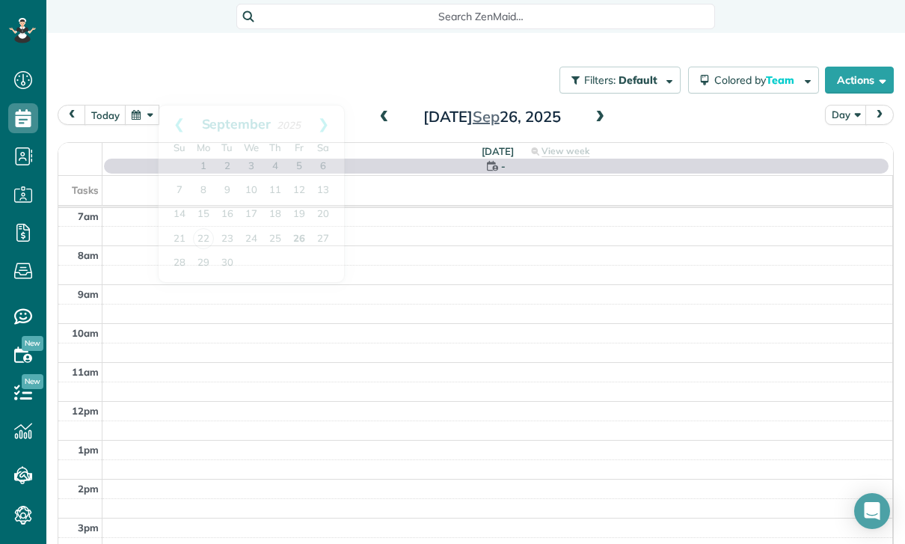
scroll to position [117, 0]
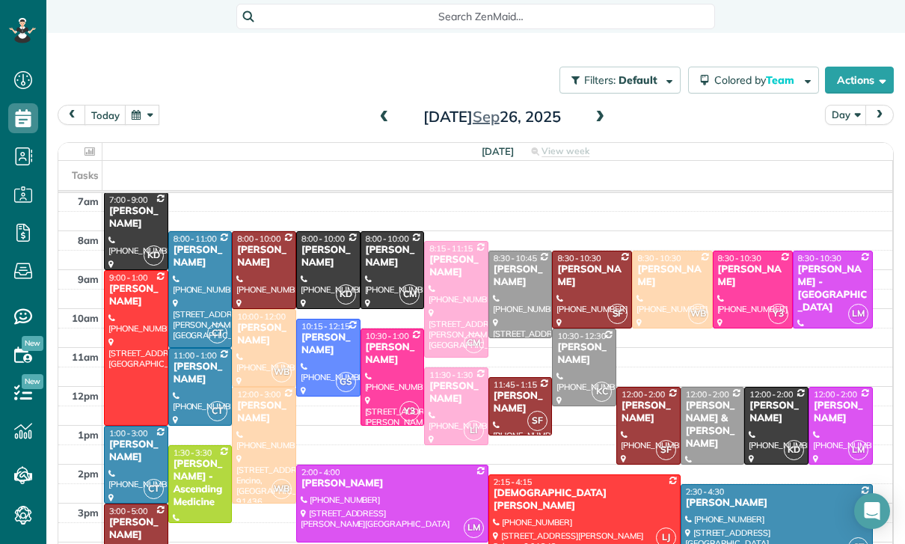
click at [508, 402] on div "[PERSON_NAME]" at bounding box center [520, 402] width 55 height 25
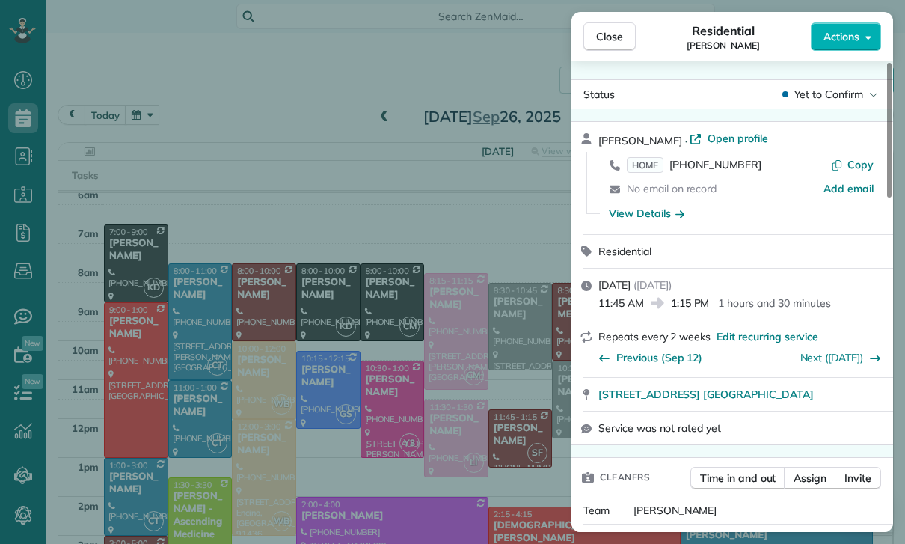
scroll to position [117, 0]
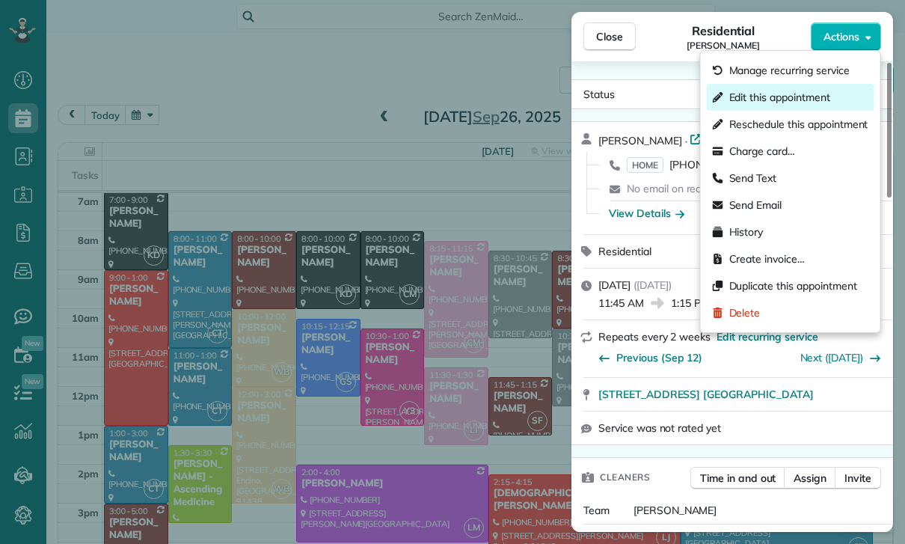
click at [772, 94] on span "Edit this appointment" at bounding box center [780, 97] width 101 height 15
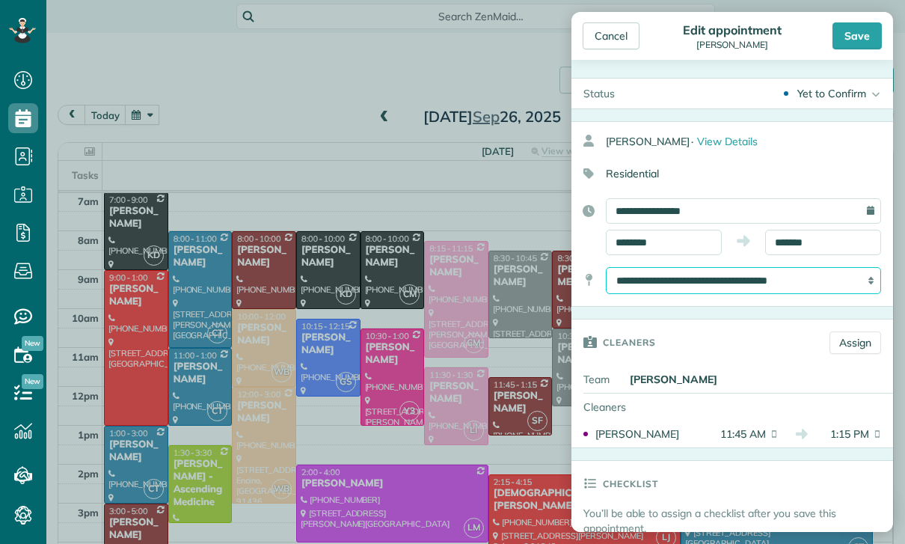
click at [729, 292] on select "**********" at bounding box center [743, 280] width 275 height 27
click at [756, 284] on select "**********" at bounding box center [743, 280] width 275 height 27
click at [798, 279] on select "**********" at bounding box center [743, 280] width 275 height 27
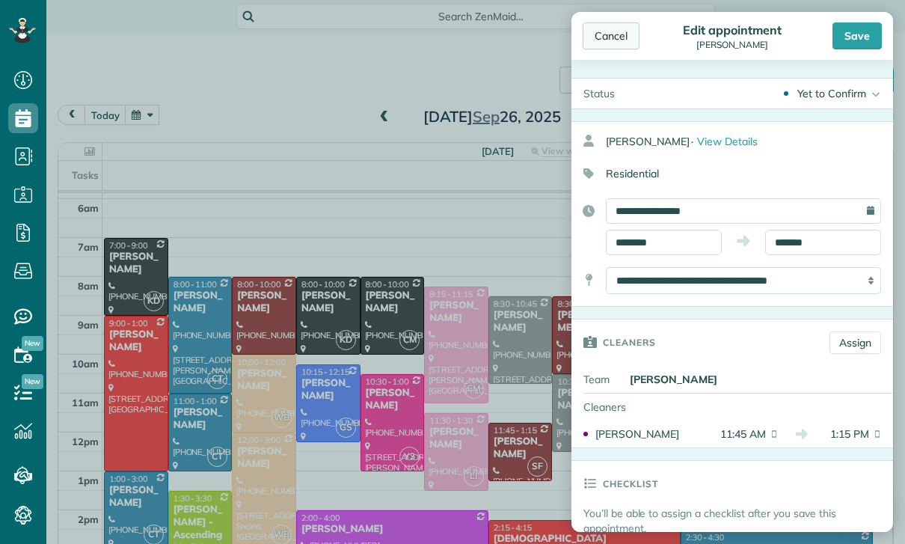
click at [607, 31] on div "Cancel" at bounding box center [611, 35] width 57 height 27
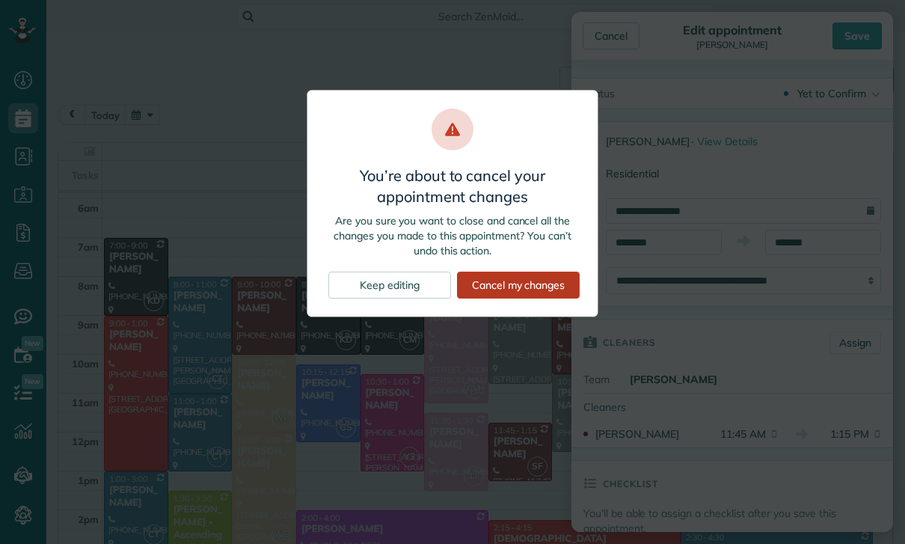
click at [518, 284] on div "Cancel my changes" at bounding box center [518, 285] width 123 height 27
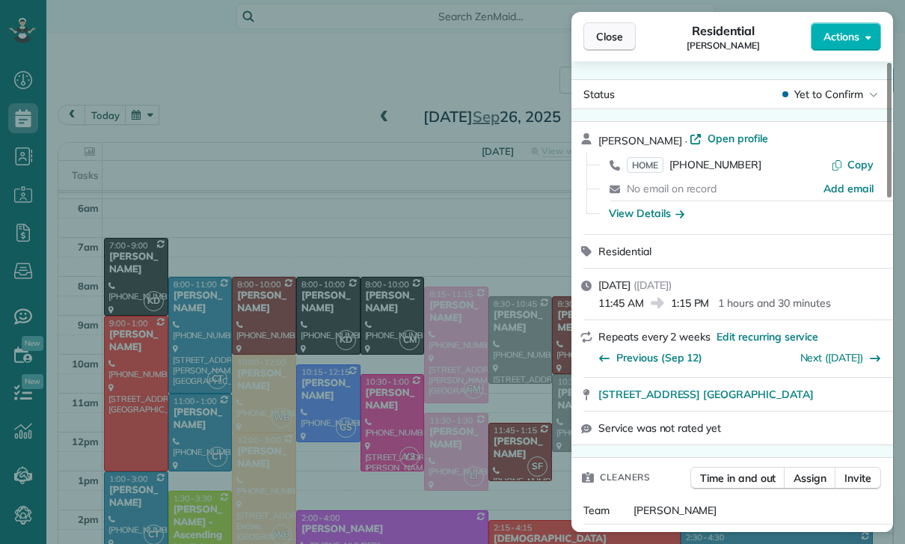
click at [619, 39] on span "Close" at bounding box center [609, 36] width 27 height 15
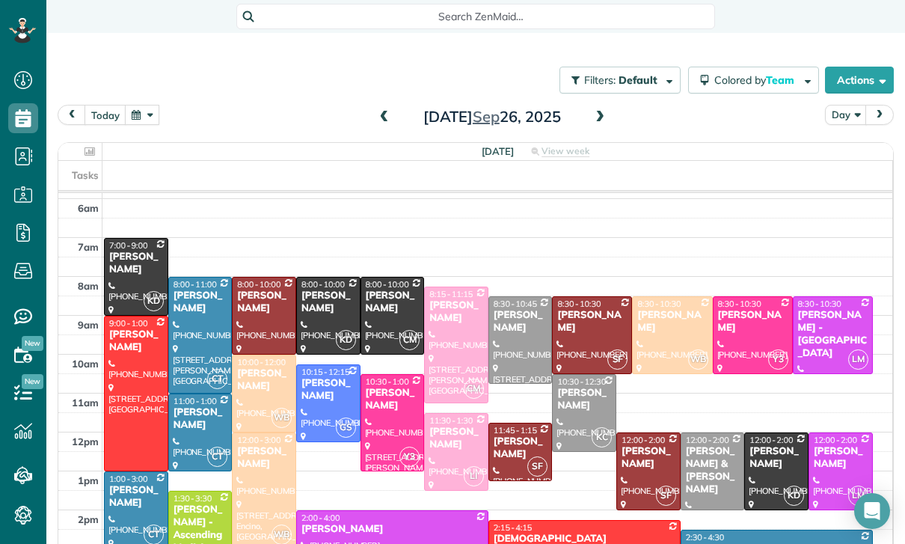
click at [162, 108] on div "[DATE] Day [DATE]" at bounding box center [476, 119] width 837 height 28
click at [139, 122] on button "button" at bounding box center [142, 115] width 34 height 20
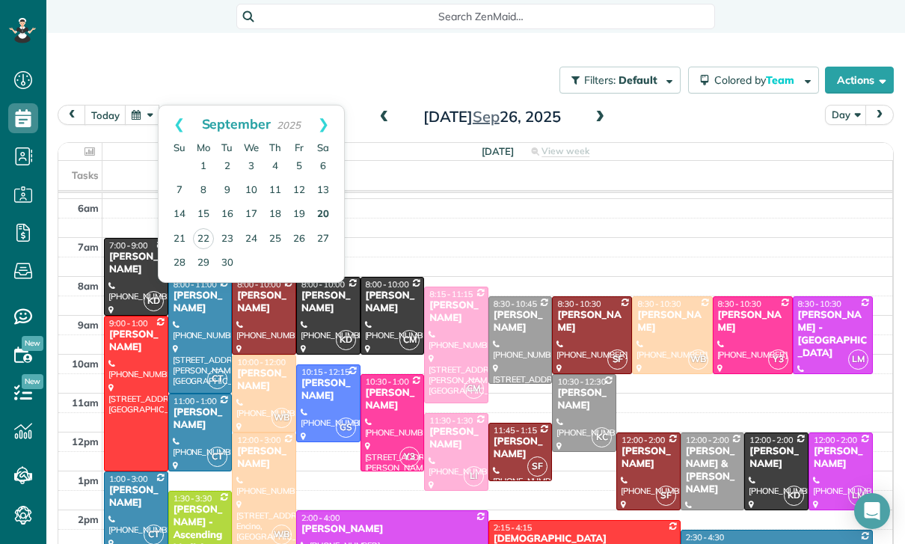
click at [326, 218] on link "20" at bounding box center [323, 215] width 24 height 24
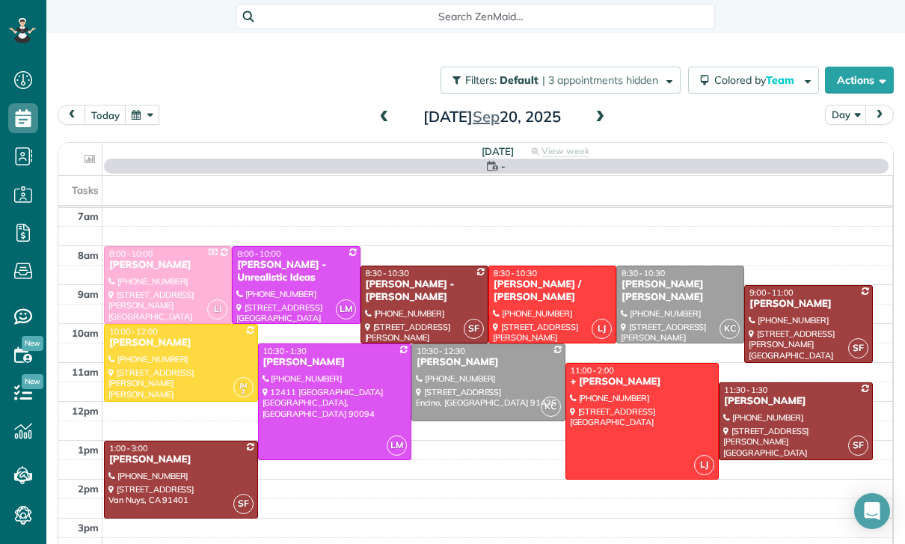
scroll to position [117, 0]
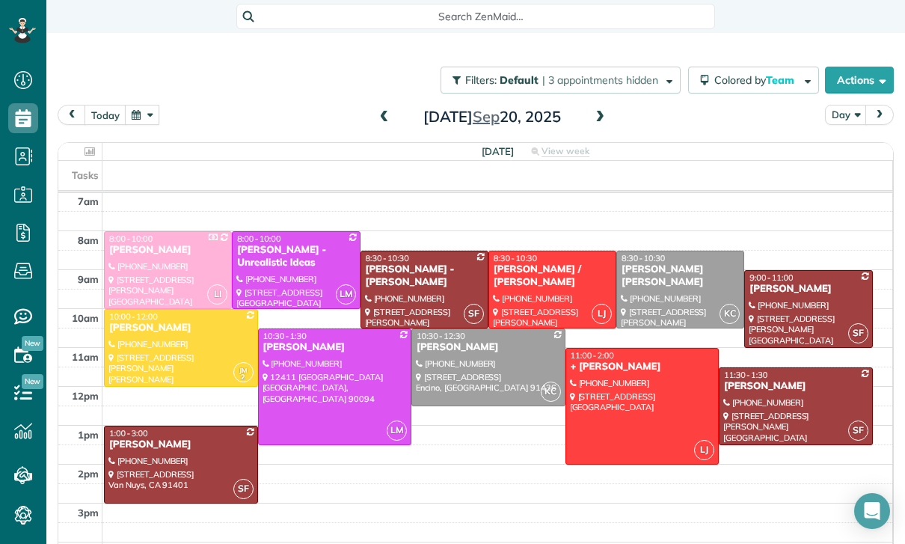
click at [783, 328] on div at bounding box center [808, 309] width 126 height 76
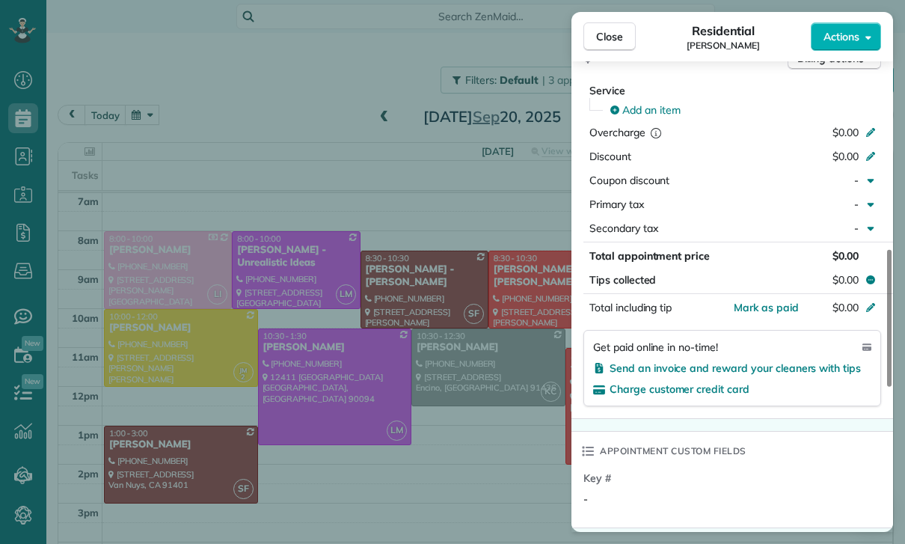
scroll to position [709, 0]
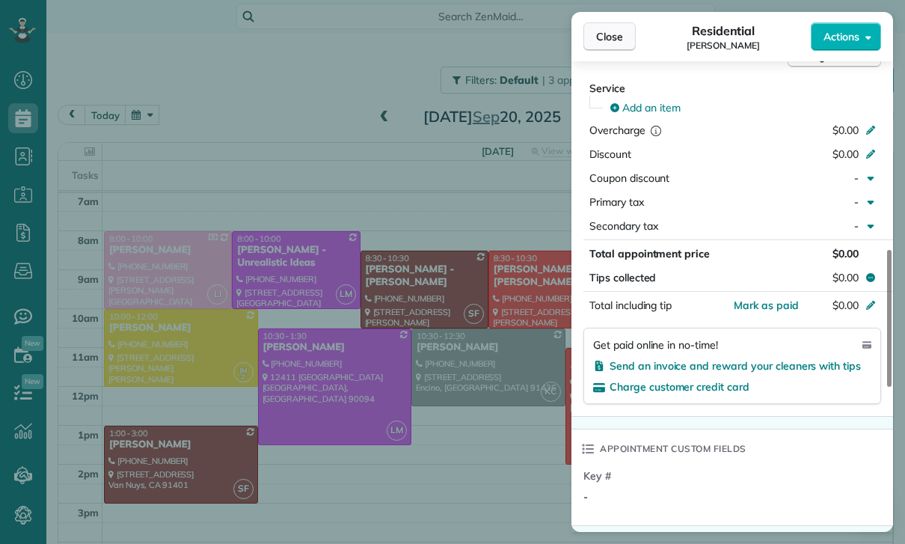
click at [602, 24] on button "Close" at bounding box center [610, 36] width 52 height 28
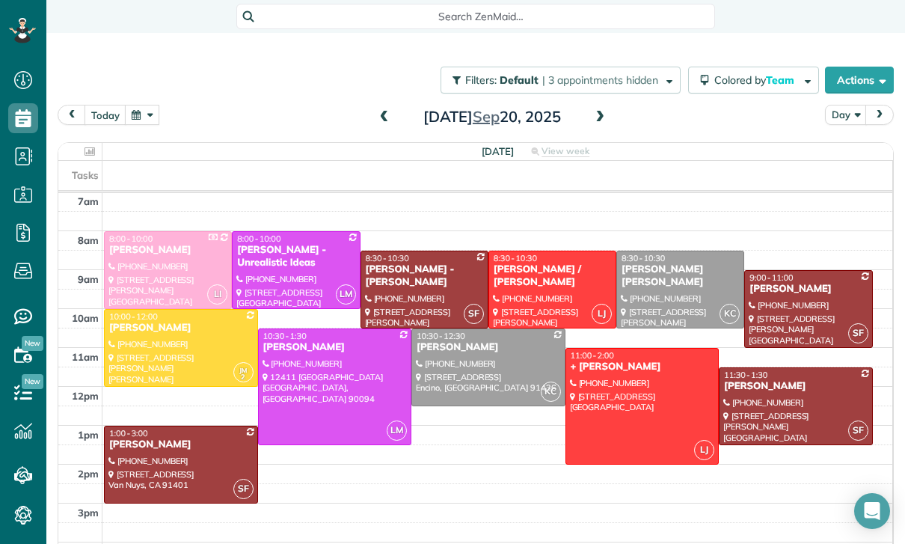
click at [781, 316] on div at bounding box center [808, 309] width 126 height 76
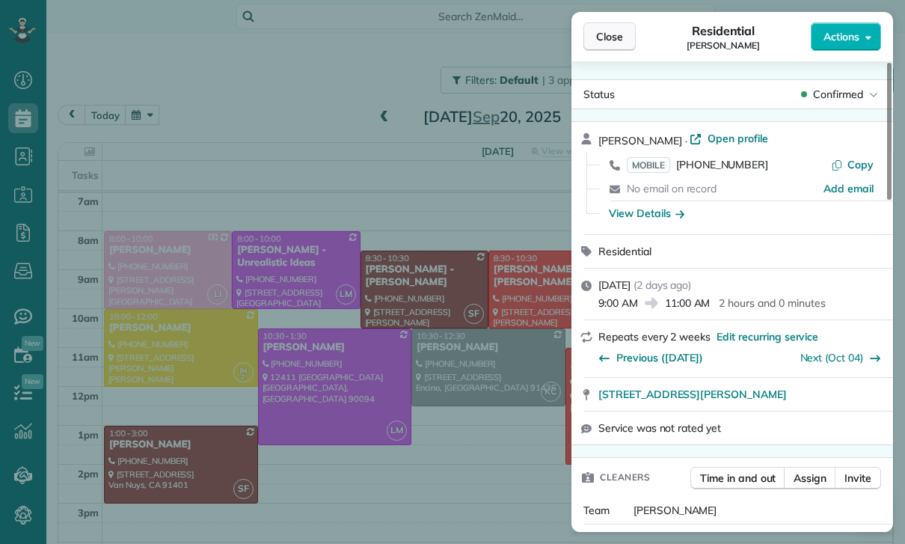
click at [620, 31] on span "Close" at bounding box center [609, 36] width 27 height 15
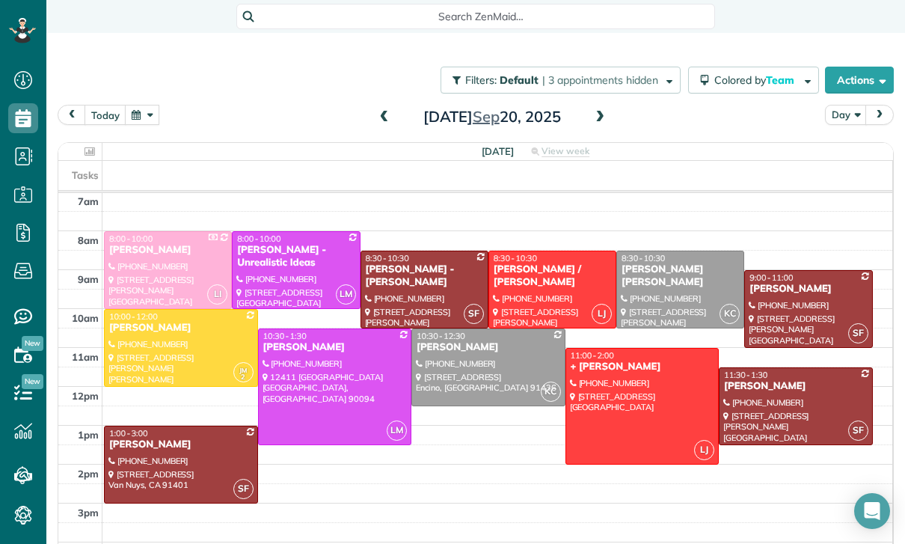
click at [146, 115] on button "button" at bounding box center [142, 115] width 34 height 20
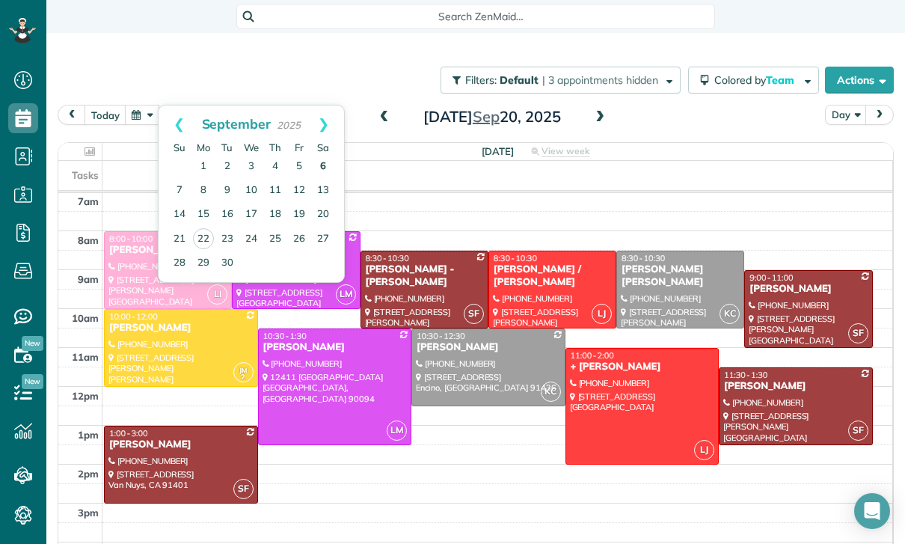
click at [323, 163] on link "6" at bounding box center [323, 167] width 24 height 24
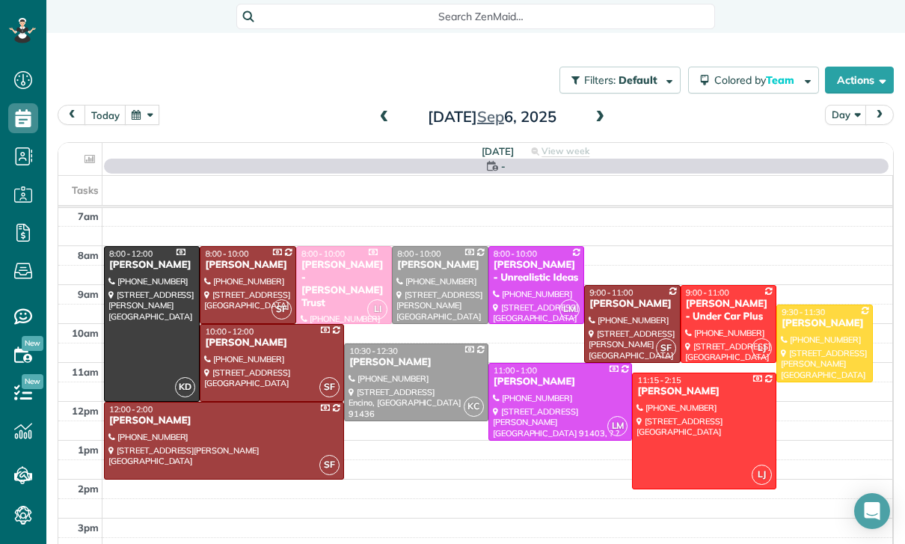
scroll to position [117, 0]
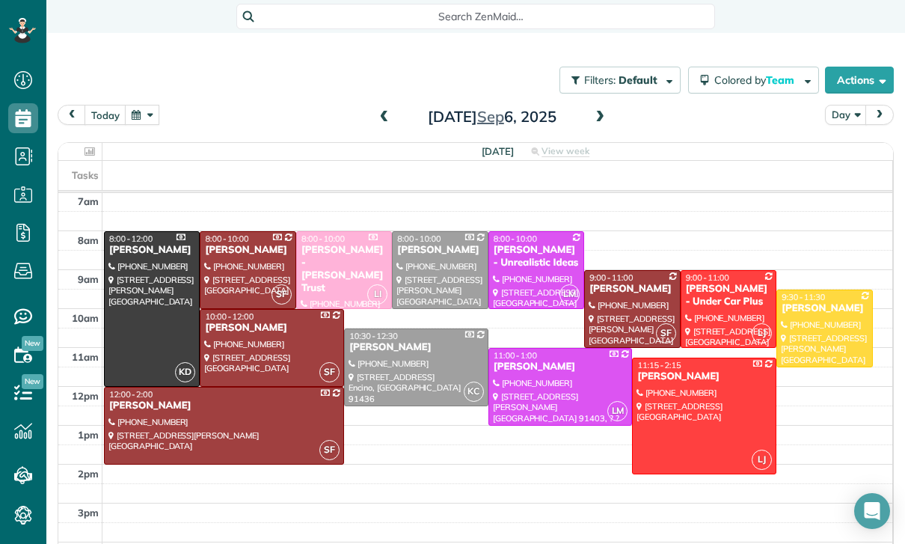
click at [612, 309] on div at bounding box center [632, 309] width 94 height 76
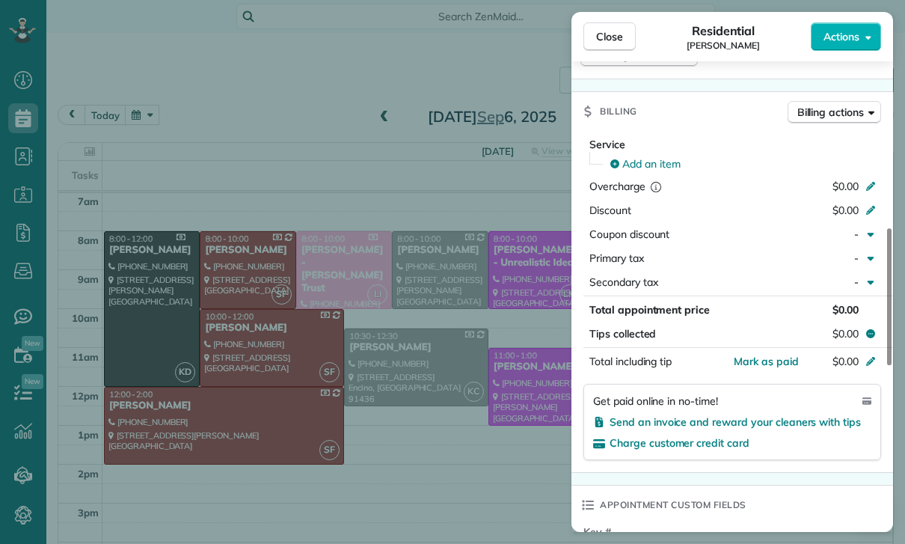
scroll to position [705, 0]
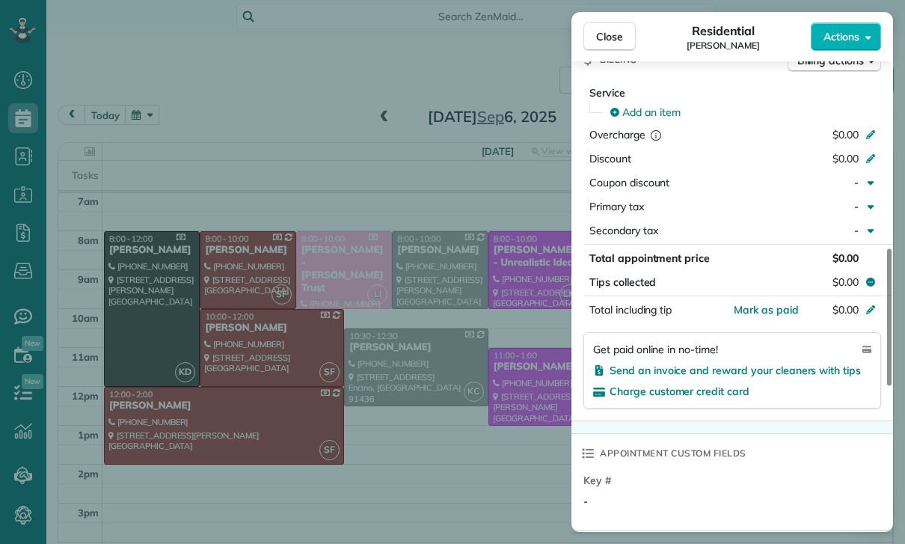
click at [510, 480] on div "Close Residential [PERSON_NAME] Actions Status Confirmed [PERSON_NAME] · Open p…" at bounding box center [452, 272] width 905 height 544
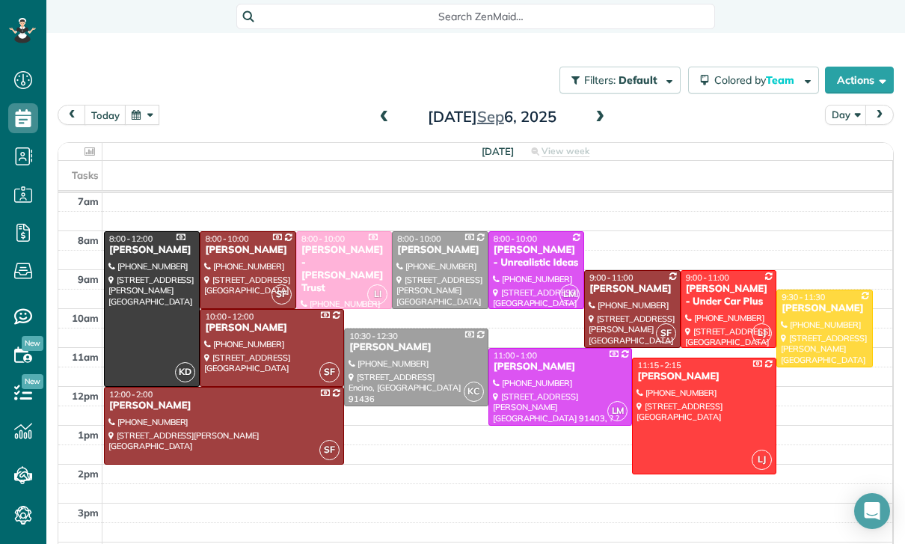
scroll to position [117, 0]
click at [129, 118] on button "button" at bounding box center [142, 115] width 34 height 20
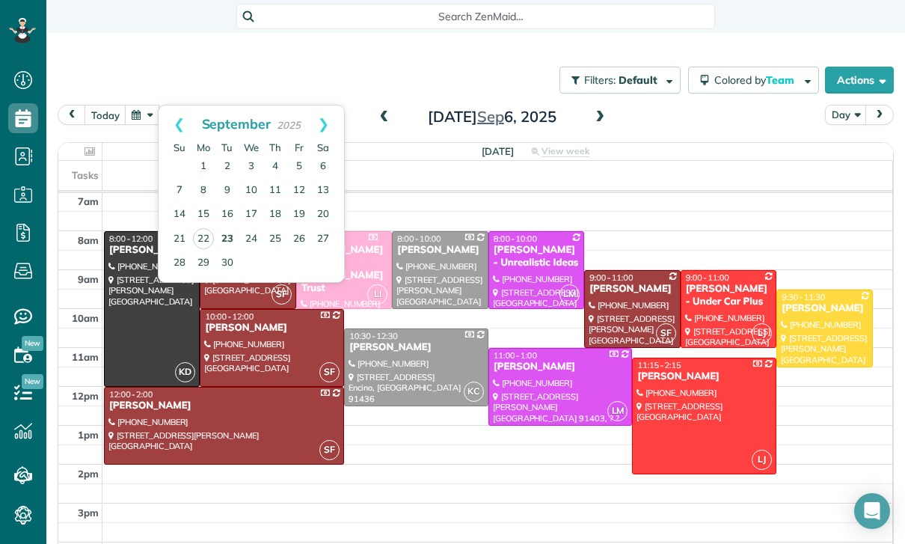
click at [228, 242] on link "23" at bounding box center [227, 239] width 24 height 24
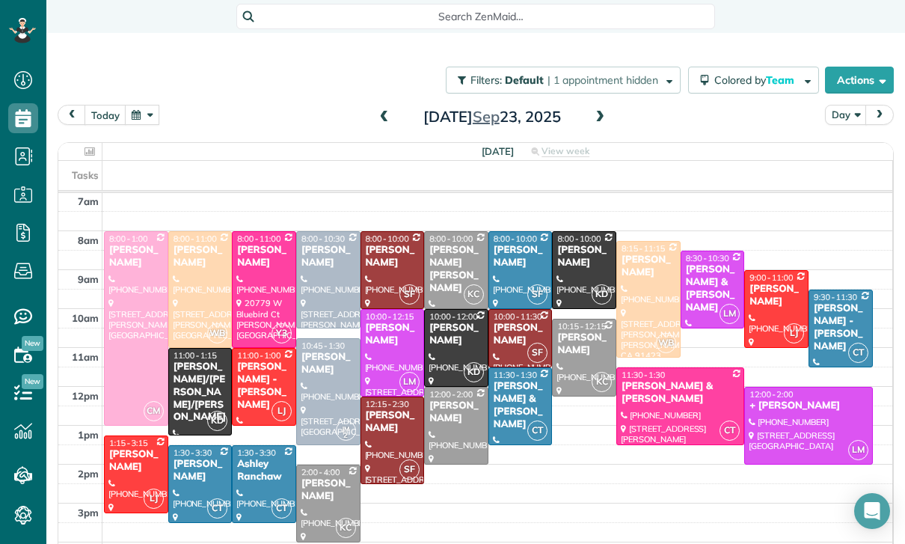
click at [385, 116] on span at bounding box center [384, 117] width 16 height 13
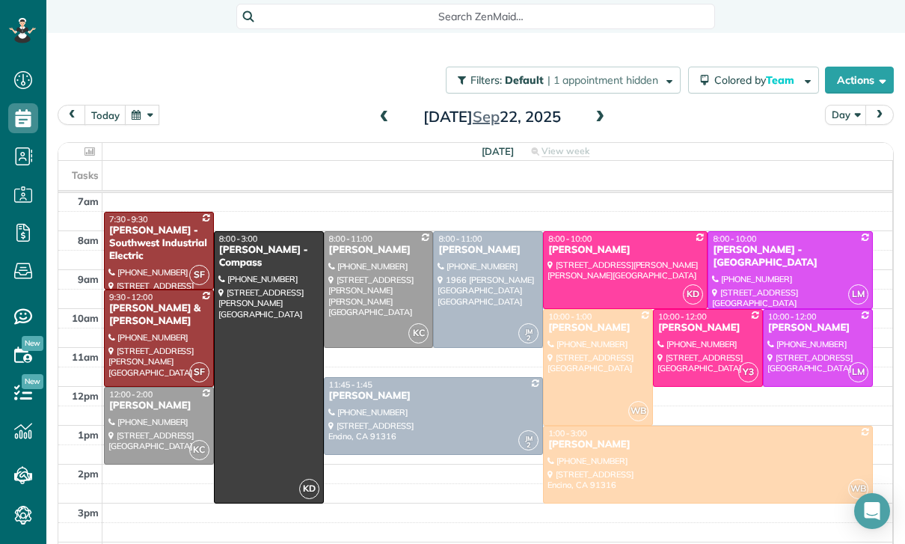
click at [153, 120] on button "button" at bounding box center [142, 115] width 34 height 20
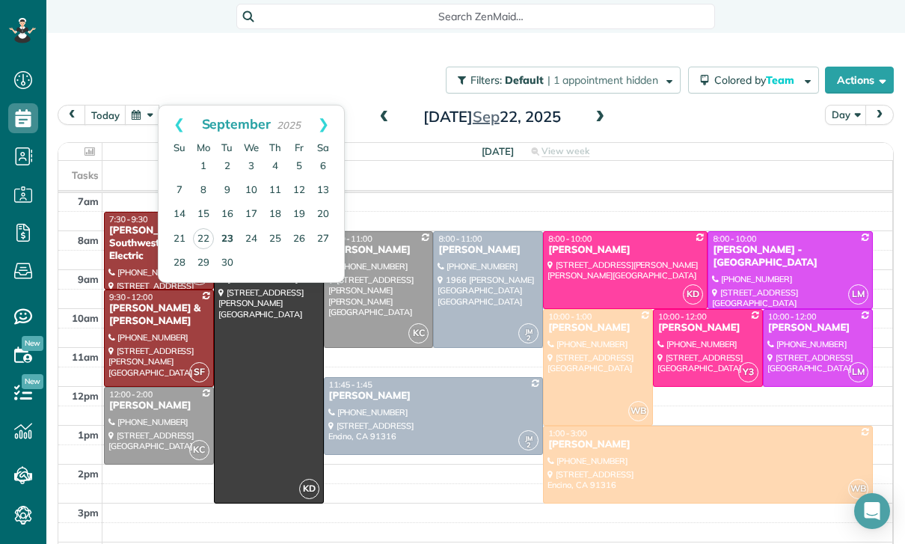
click at [231, 236] on link "23" at bounding box center [227, 239] width 24 height 24
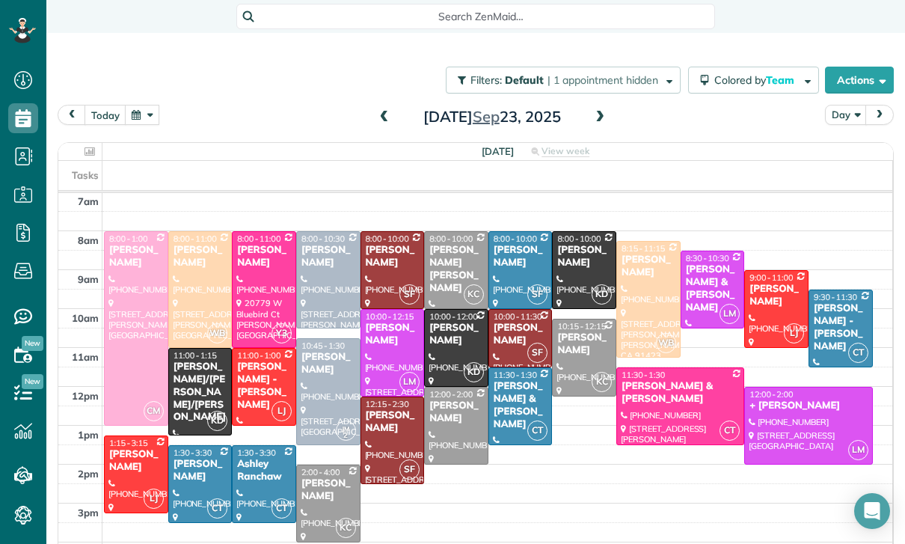
click at [388, 111] on span at bounding box center [384, 117] width 16 height 13
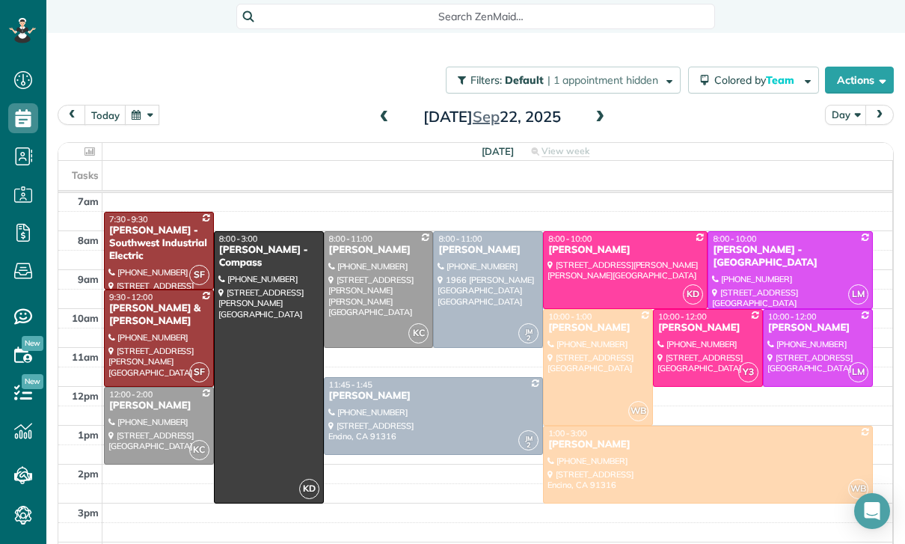
click at [594, 124] on span at bounding box center [600, 117] width 16 height 22
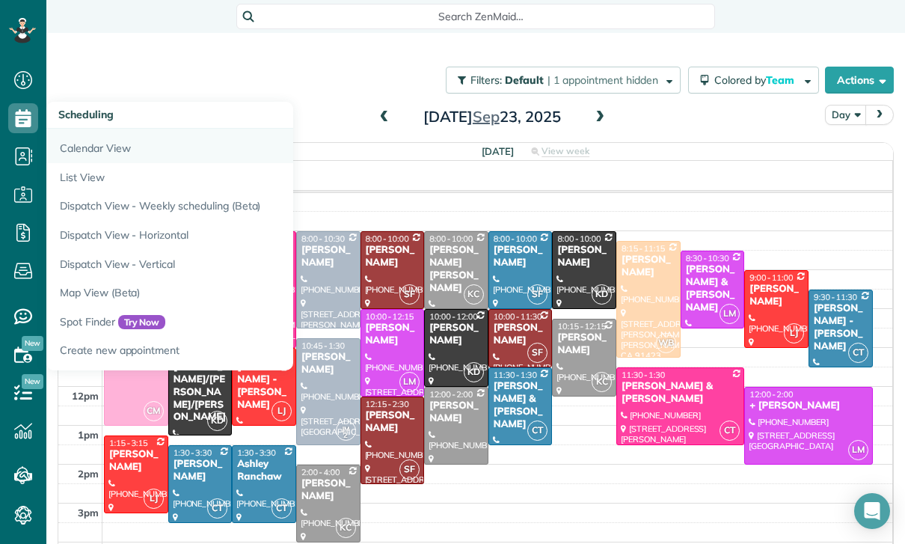
click at [103, 144] on link "Calendar View" at bounding box center [233, 146] width 374 height 34
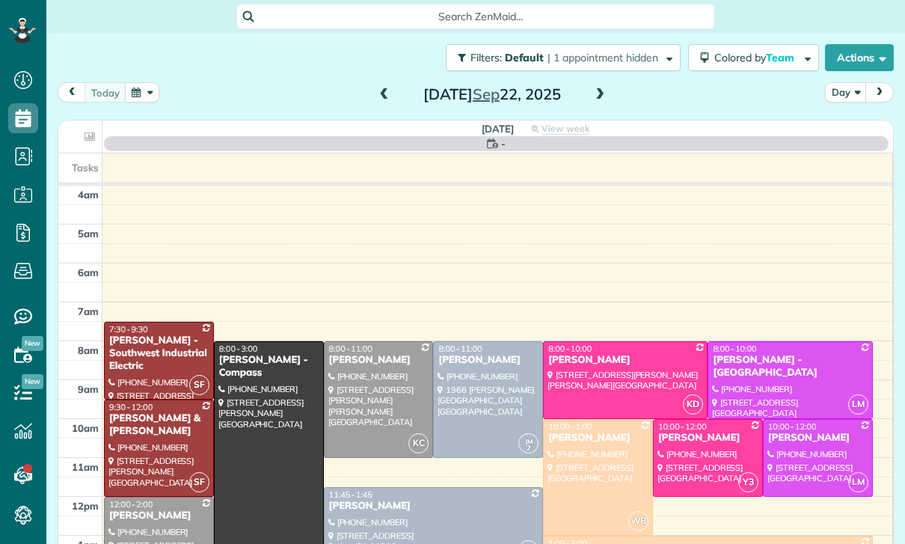
scroll to position [117, 0]
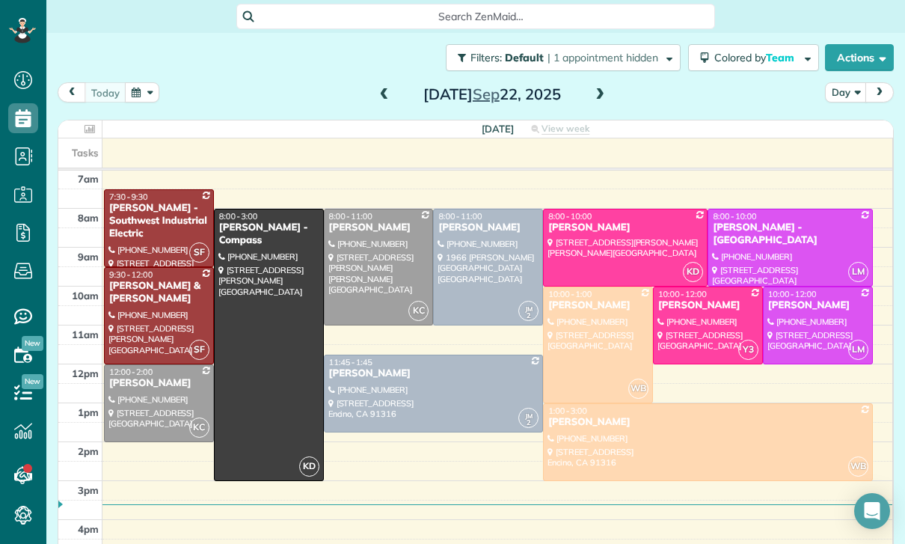
click at [593, 94] on span at bounding box center [600, 94] width 16 height 13
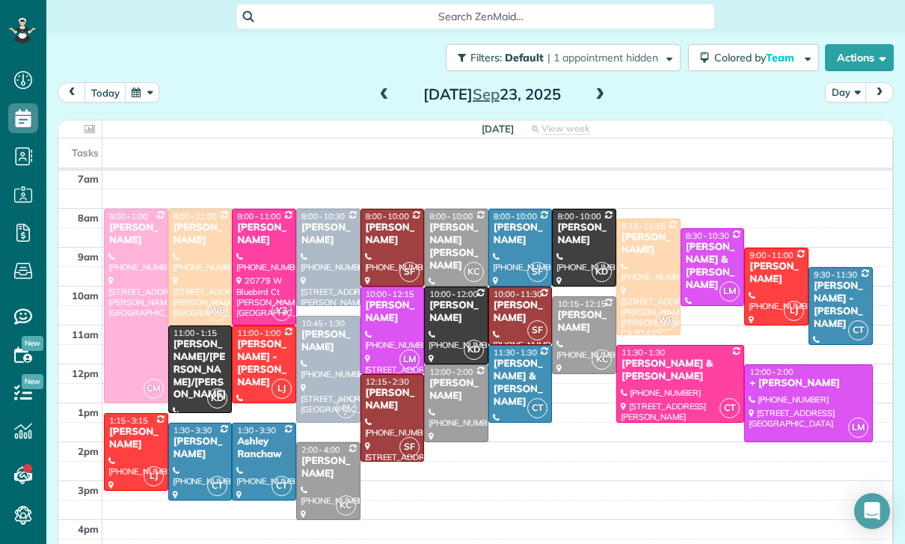
click at [131, 432] on div "[PERSON_NAME]" at bounding box center [135, 438] width 55 height 25
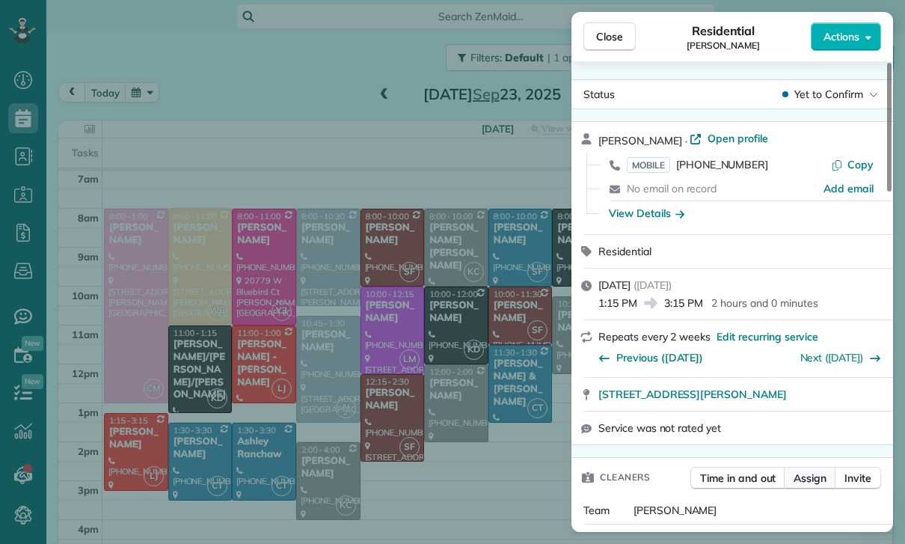
click at [805, 483] on span "Assign" at bounding box center [810, 478] width 33 height 15
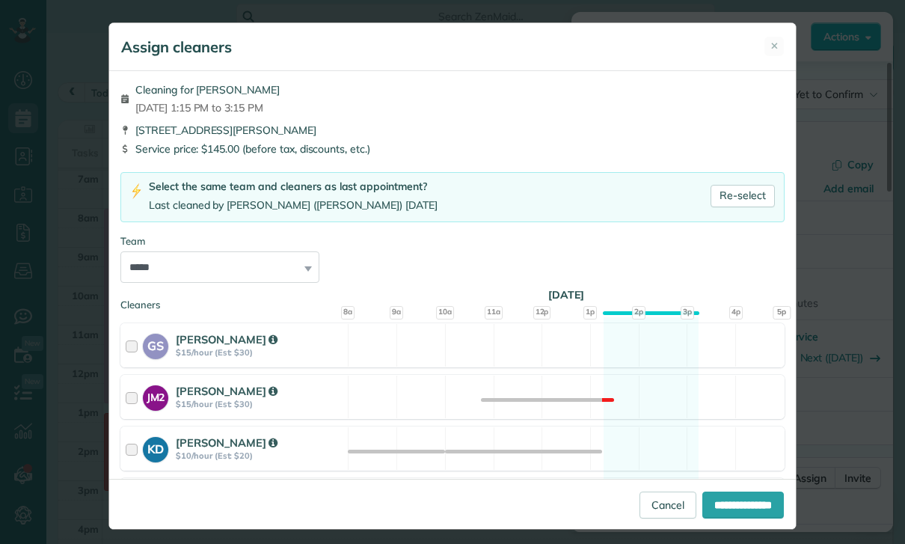
click at [300, 268] on select "**********" at bounding box center [219, 266] width 199 height 31
select select "**"
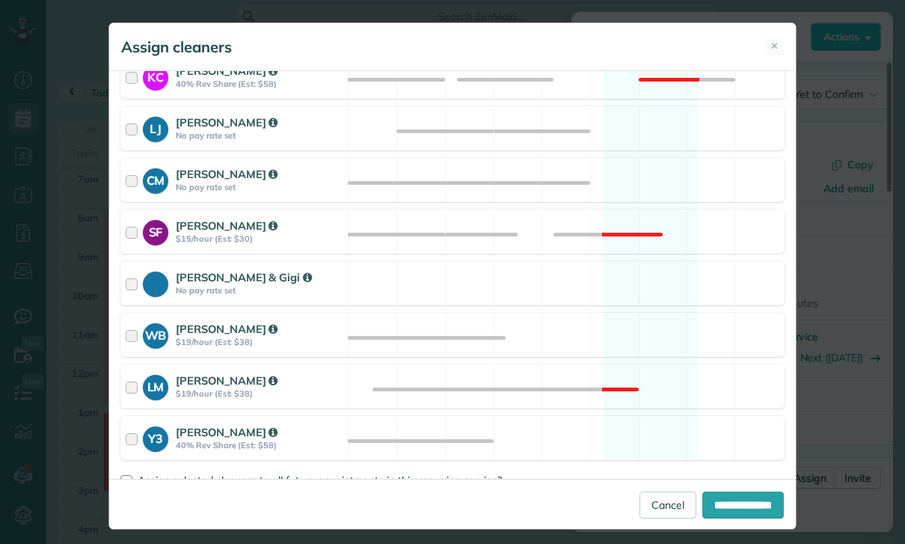
scroll to position [578, 0]
click at [221, 486] on span "Assign selected cleaners to all future appointments in this recurring service?" at bounding box center [320, 480] width 364 height 13
click at [721, 519] on input "**********" at bounding box center [744, 505] width 82 height 27
type input "**********"
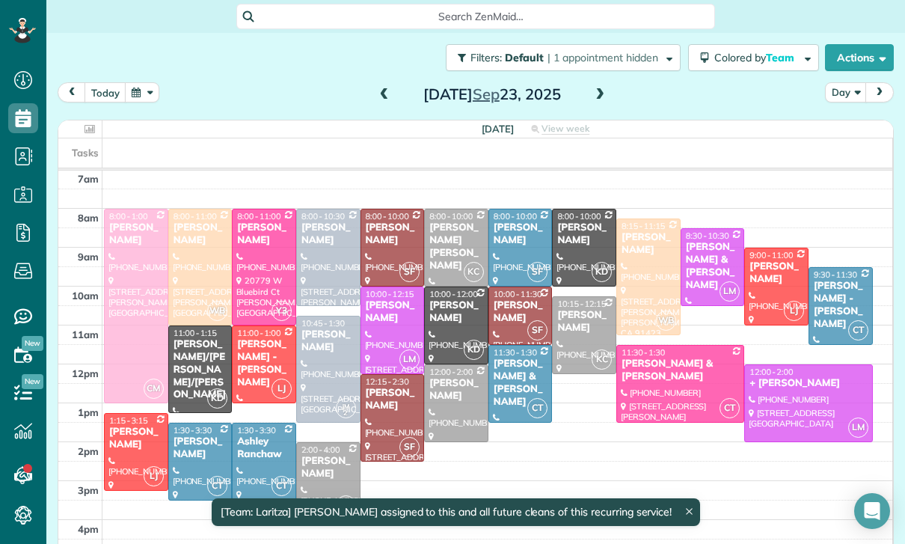
scroll to position [117, 0]
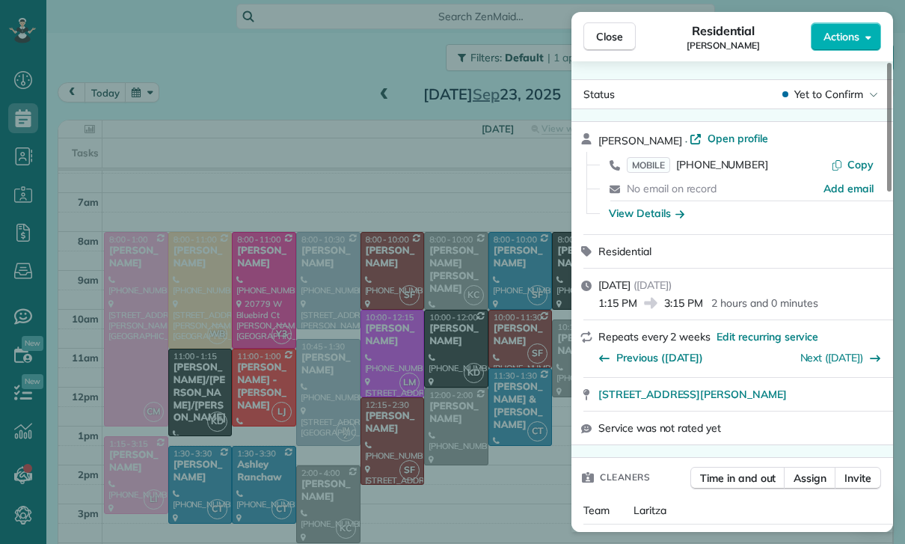
scroll to position [117, 0]
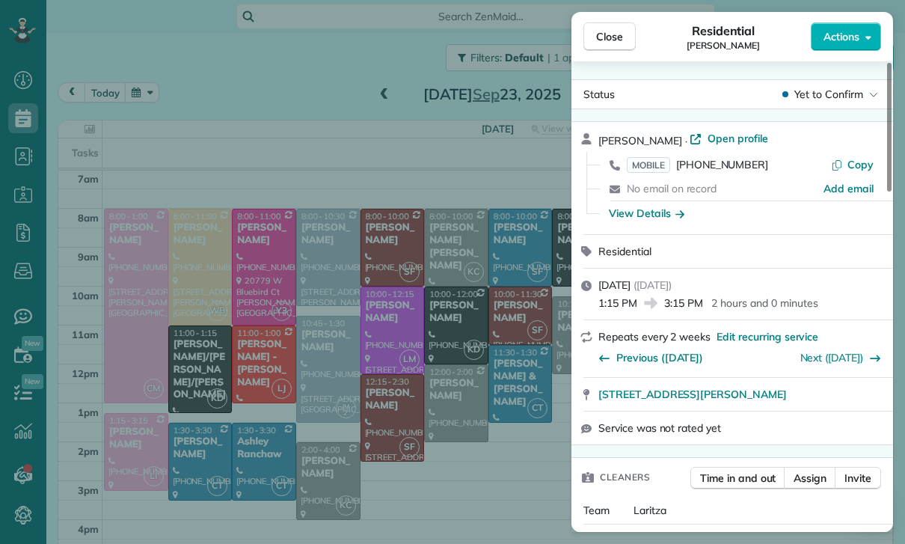
click at [186, 127] on div "Close Residential Sharon Baum Actions Status Yet to Confirm Sharon Baum · Open …" at bounding box center [452, 272] width 905 height 544
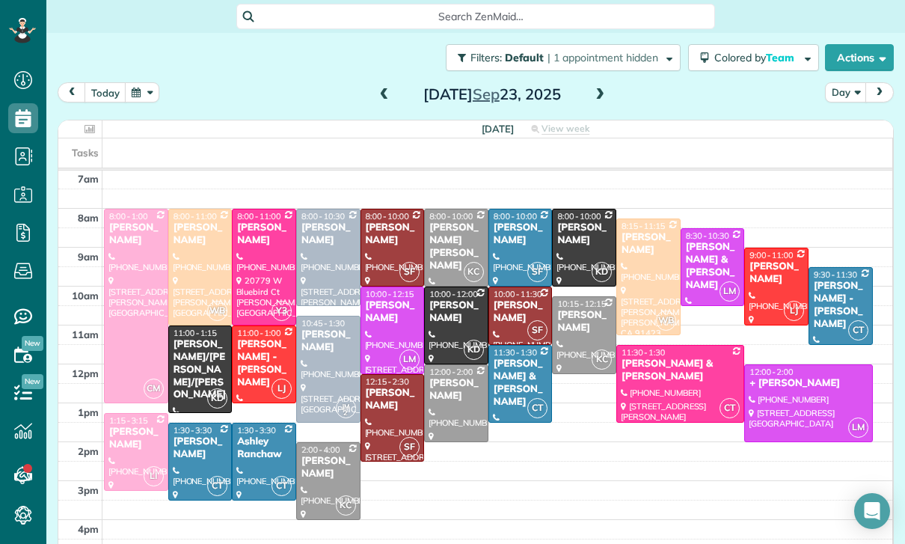
click at [148, 90] on button "button" at bounding box center [142, 92] width 34 height 20
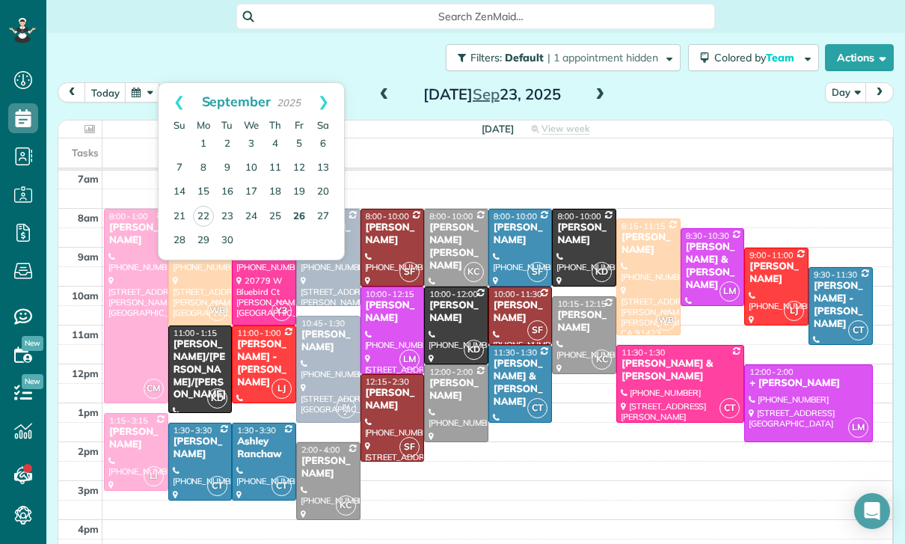
click at [299, 218] on link "26" at bounding box center [299, 217] width 24 height 24
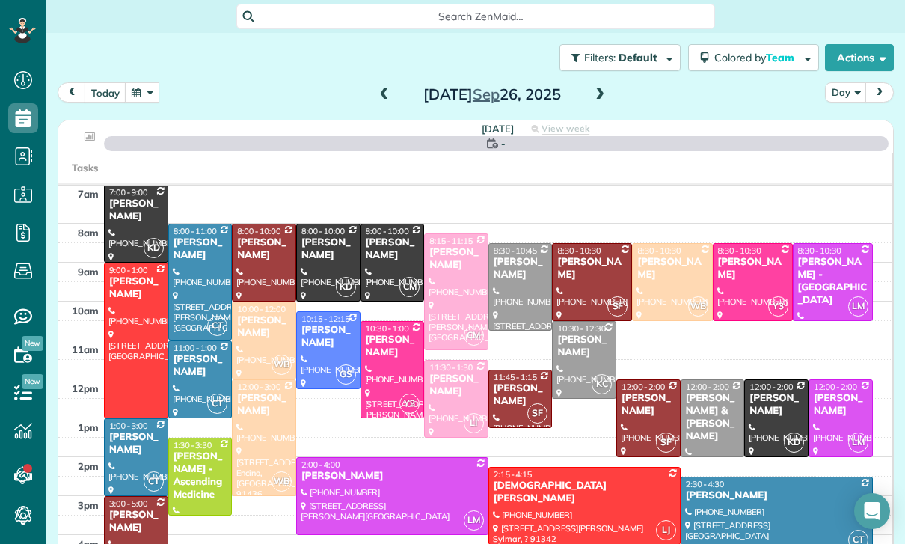
scroll to position [117, 0]
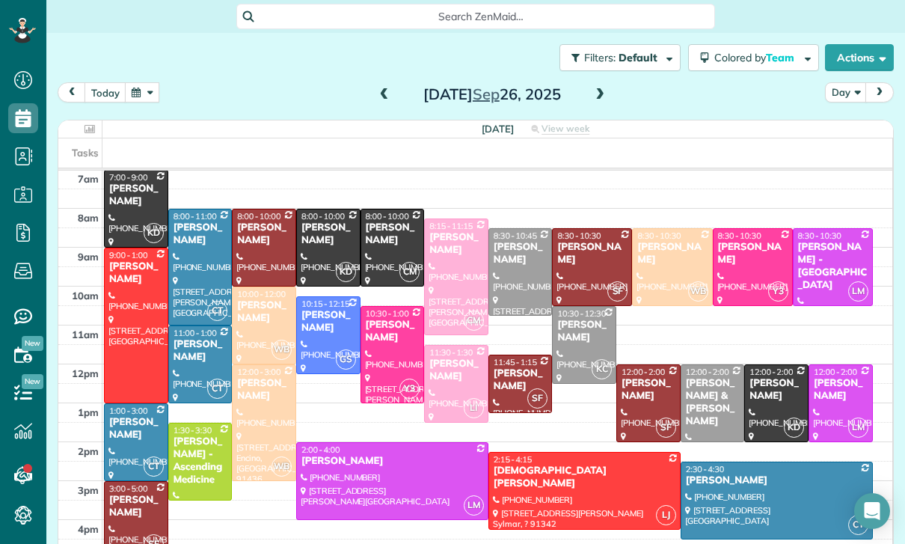
click at [144, 88] on button "button" at bounding box center [142, 92] width 34 height 20
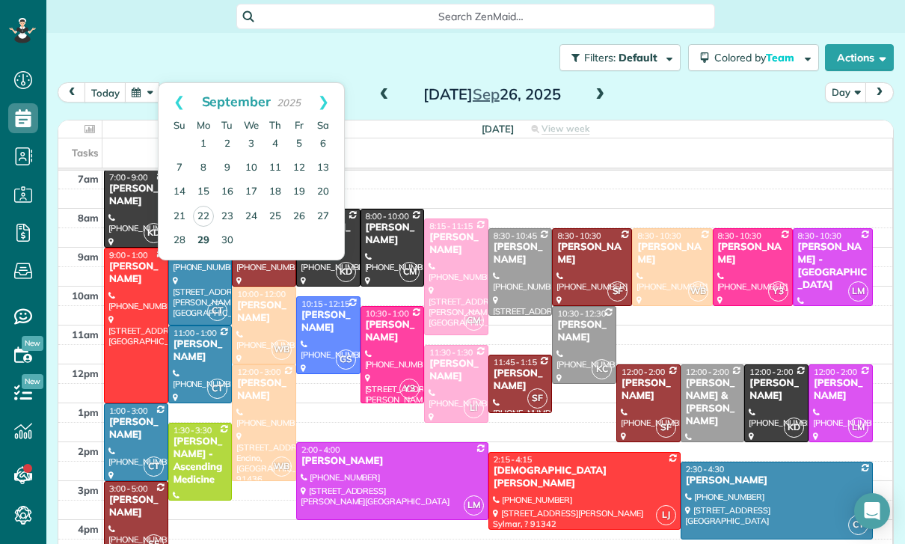
click at [201, 236] on link "29" at bounding box center [204, 241] width 24 height 24
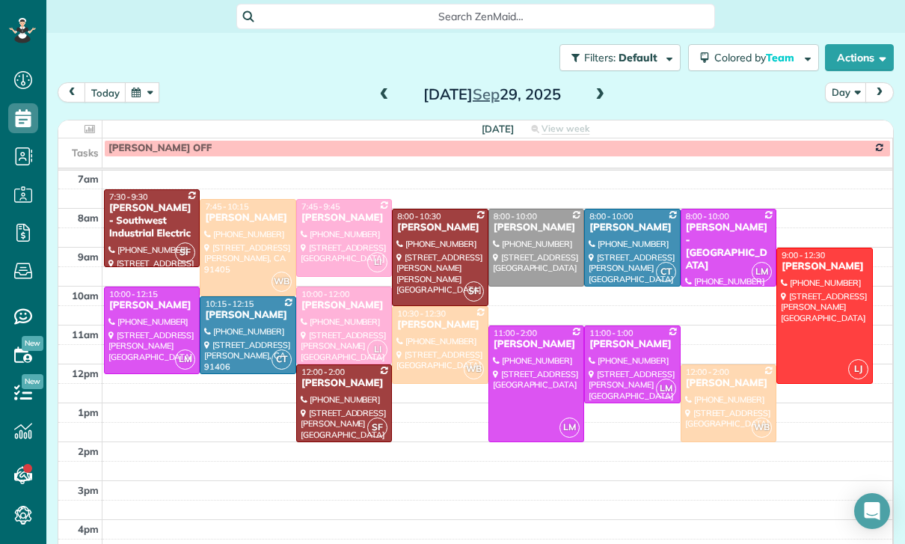
scroll to position [108, 0]
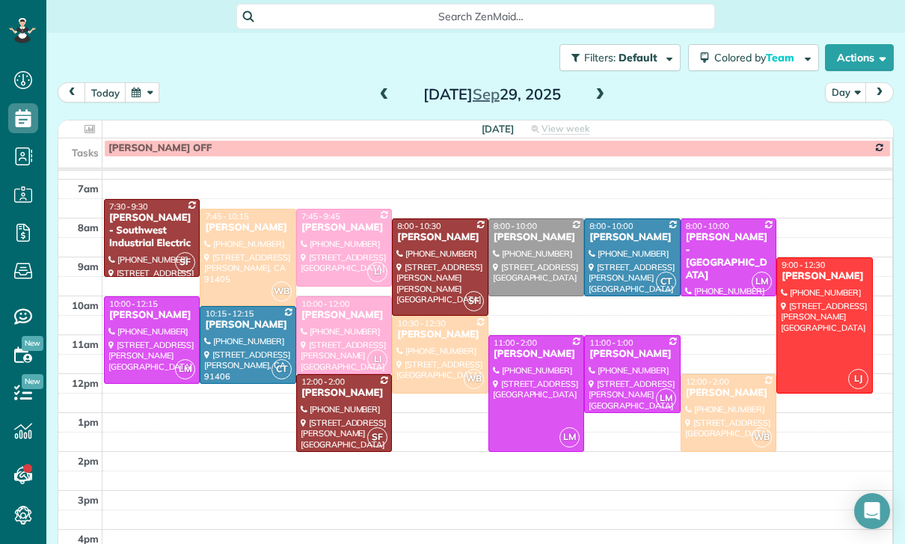
click at [146, 97] on button "button" at bounding box center [142, 92] width 34 height 20
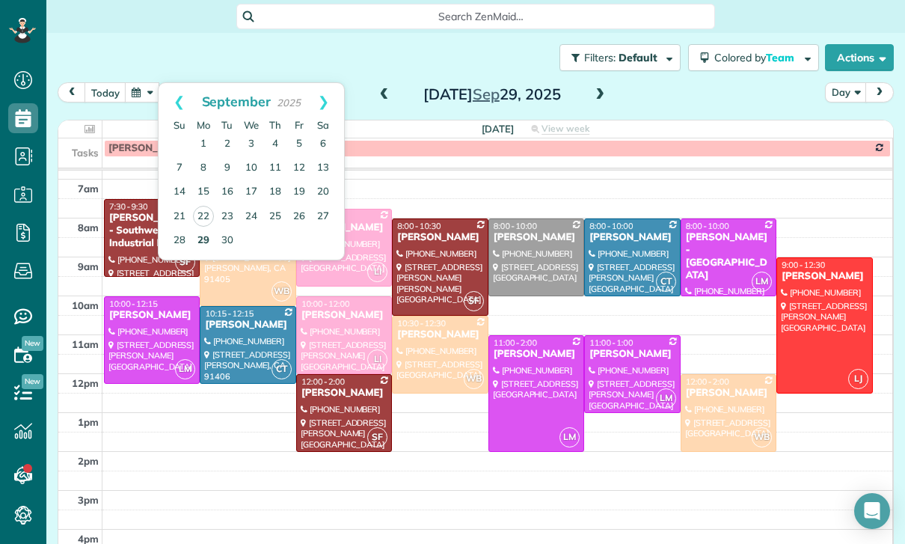
click at [204, 245] on link "29" at bounding box center [204, 241] width 24 height 24
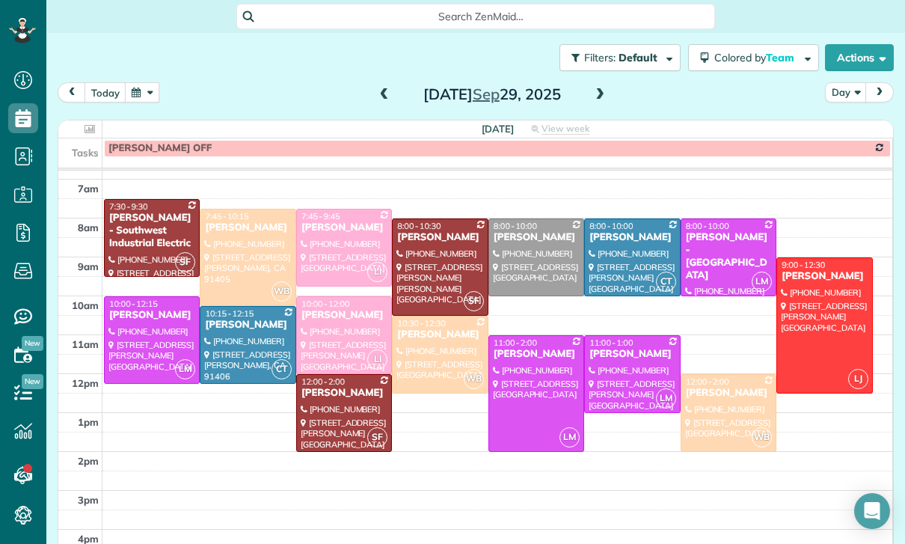
scroll to position [94, 0]
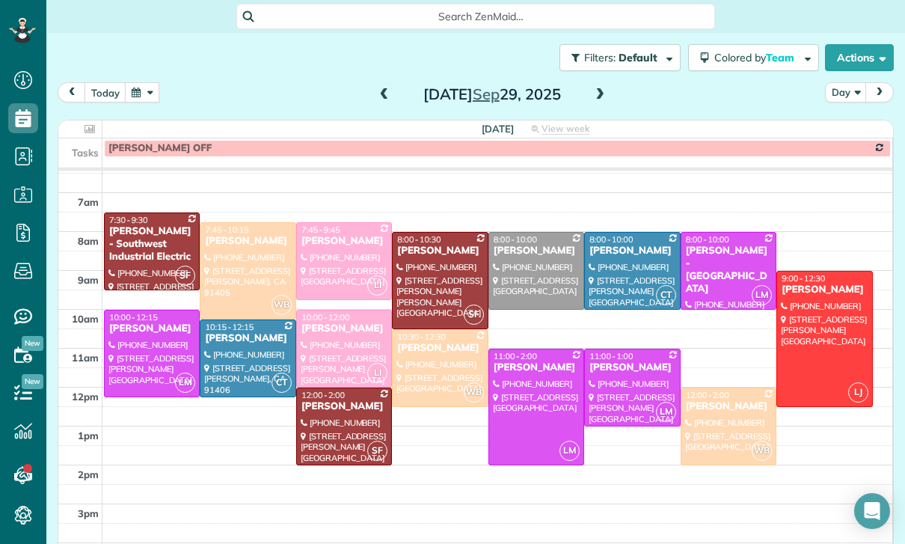
click at [151, 97] on button "button" at bounding box center [142, 92] width 34 height 20
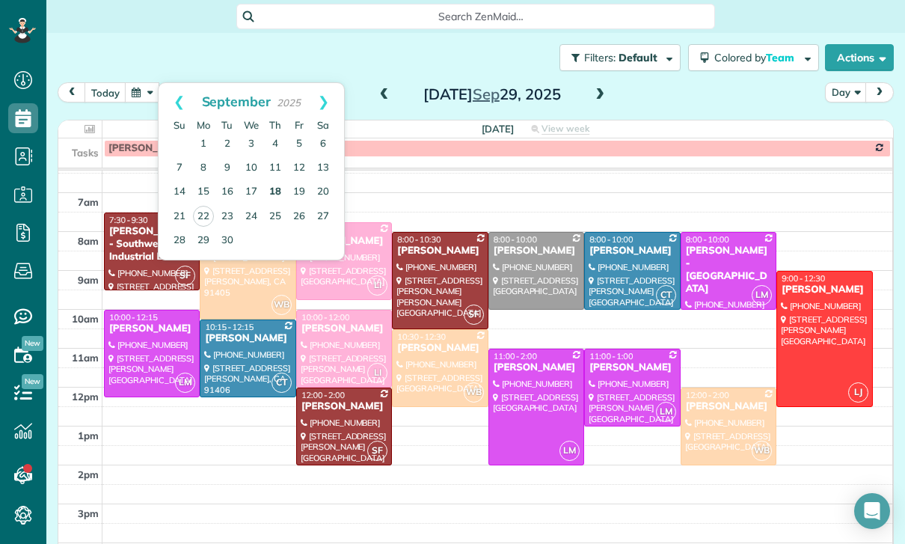
click at [269, 189] on link "18" at bounding box center [275, 192] width 24 height 24
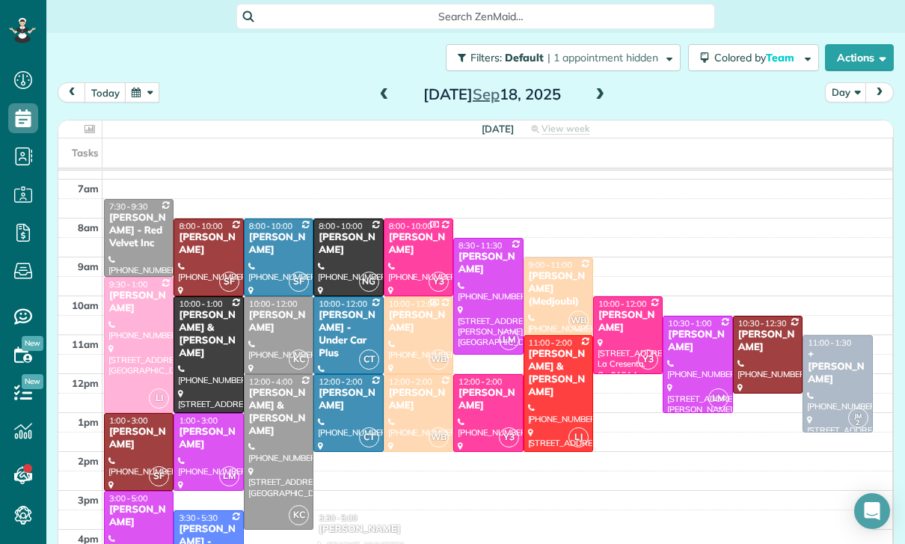
scroll to position [117, 0]
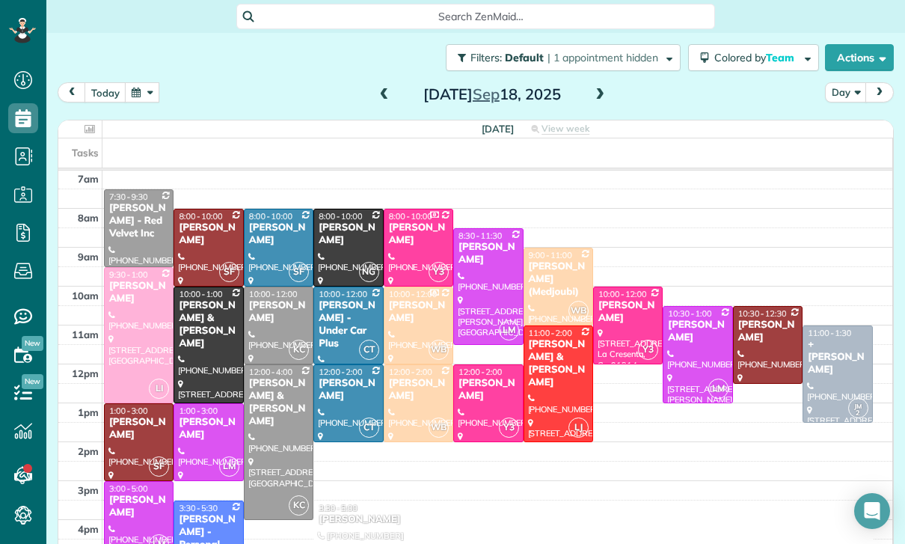
click at [285, 192] on td at bounding box center [498, 198] width 791 height 19
click at [153, 94] on button "button" at bounding box center [142, 92] width 34 height 20
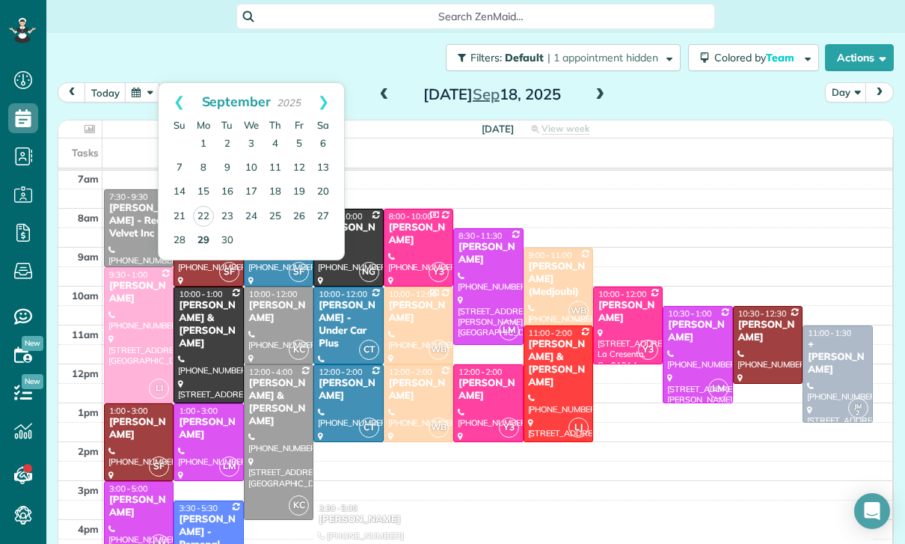
click at [200, 240] on link "29" at bounding box center [204, 241] width 24 height 24
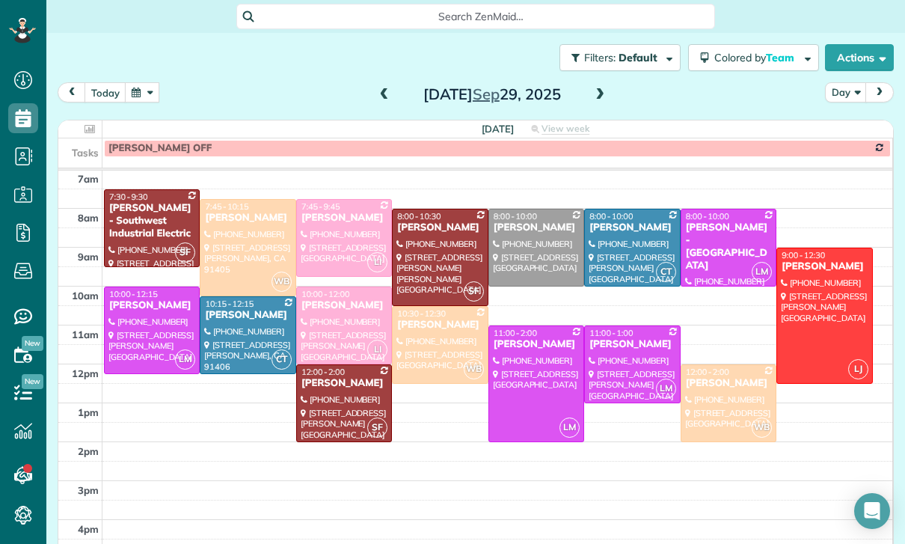
click at [243, 236] on div at bounding box center [248, 248] width 94 height 96
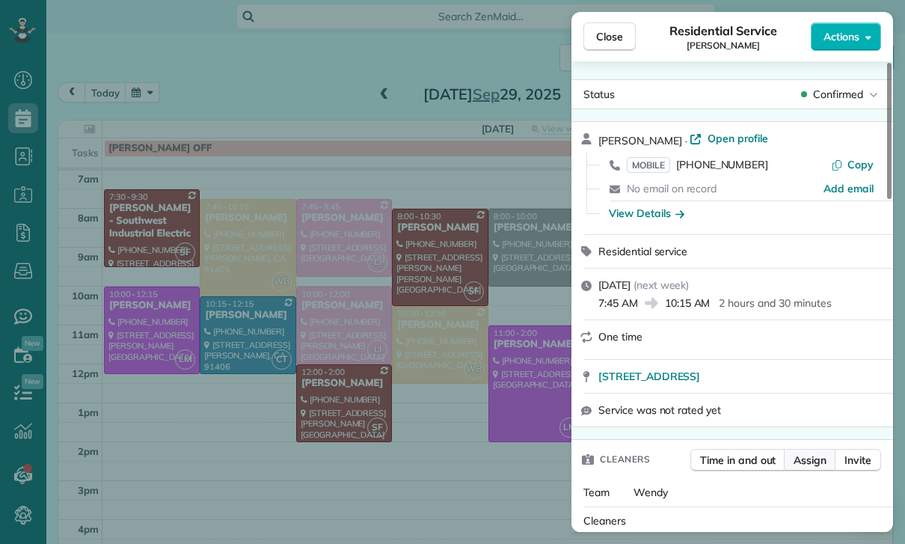
click at [815, 470] on button "Assign" at bounding box center [810, 460] width 52 height 22
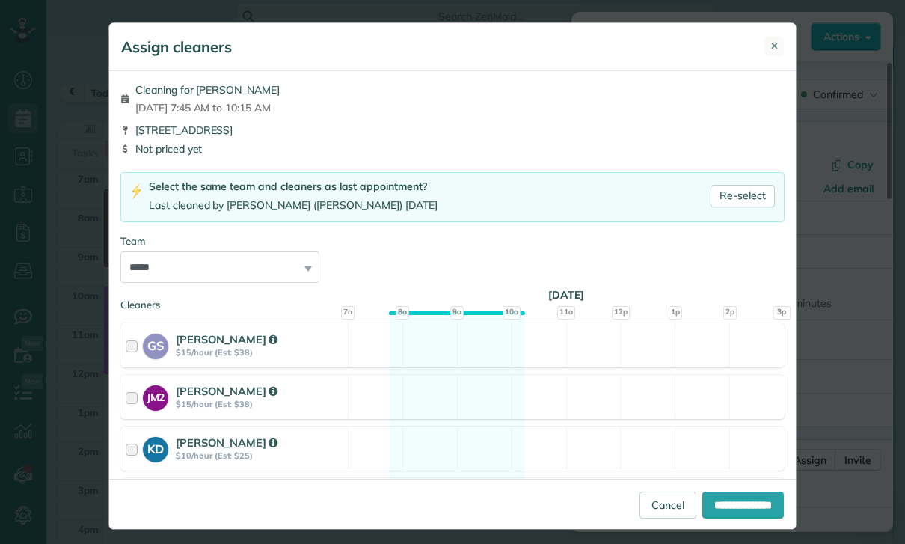
click at [783, 38] on button "✕" at bounding box center [774, 46] width 19 height 19
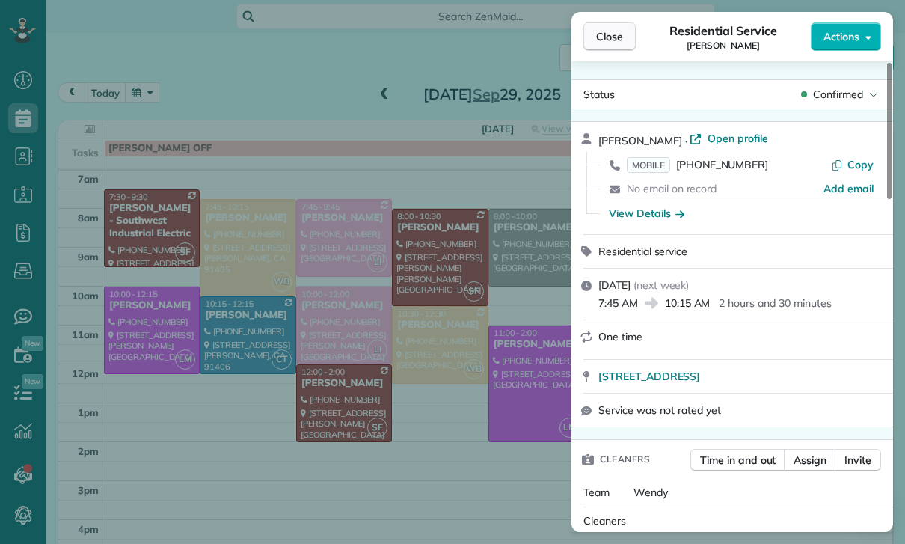
click at [599, 40] on span "Close" at bounding box center [609, 36] width 27 height 15
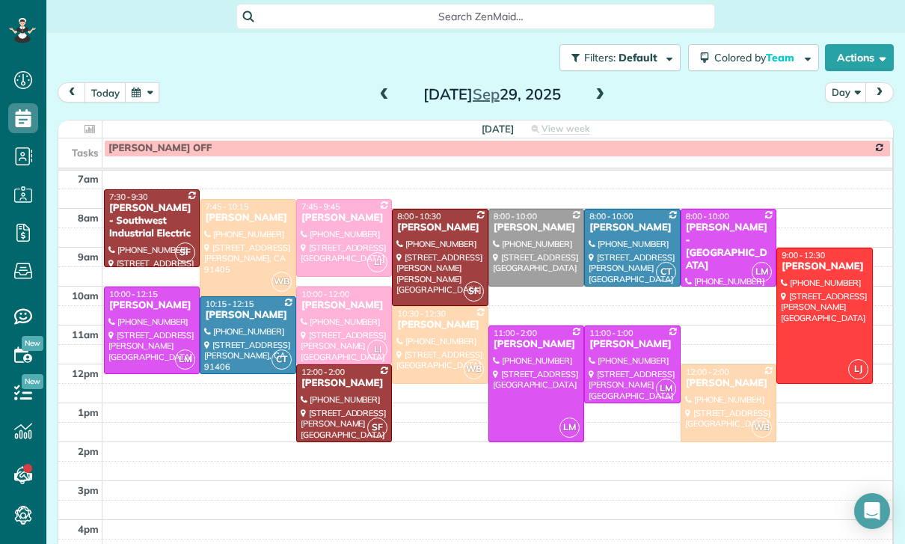
click at [137, 323] on div at bounding box center [152, 330] width 94 height 86
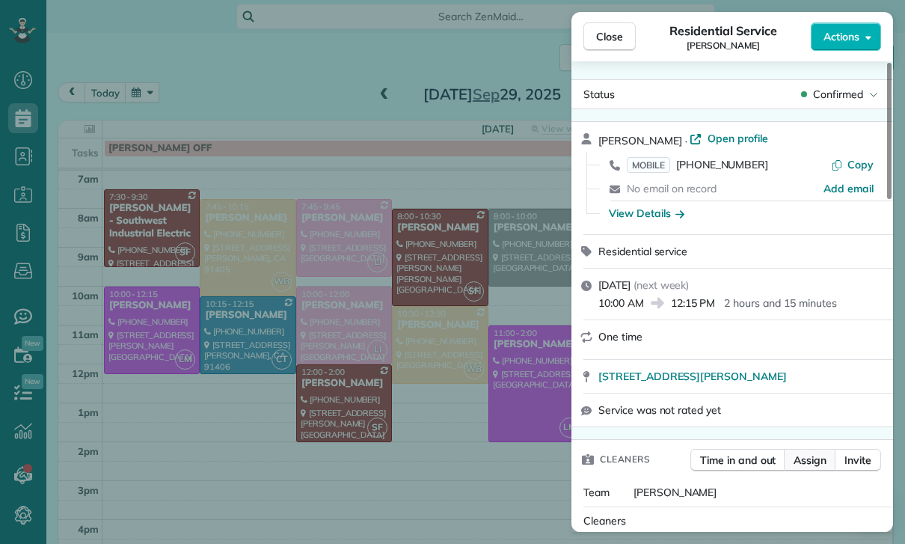
click at [808, 459] on span "Assign" at bounding box center [810, 460] width 33 height 15
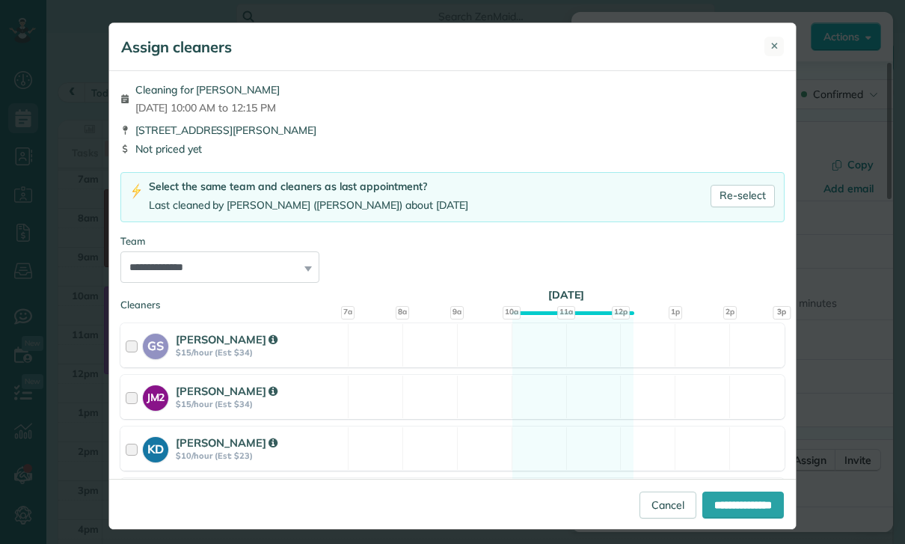
click at [771, 43] on span "✕" at bounding box center [775, 46] width 8 height 14
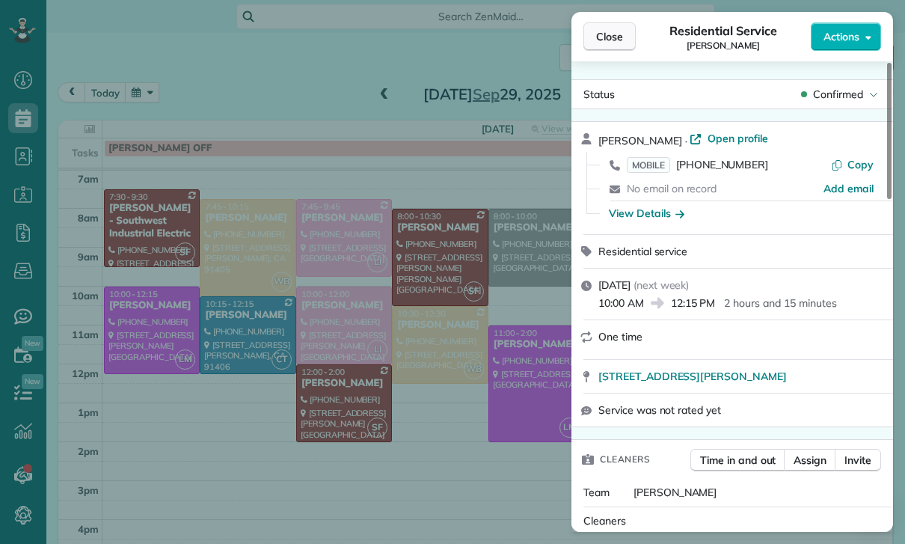
click at [616, 40] on span "Close" at bounding box center [609, 36] width 27 height 15
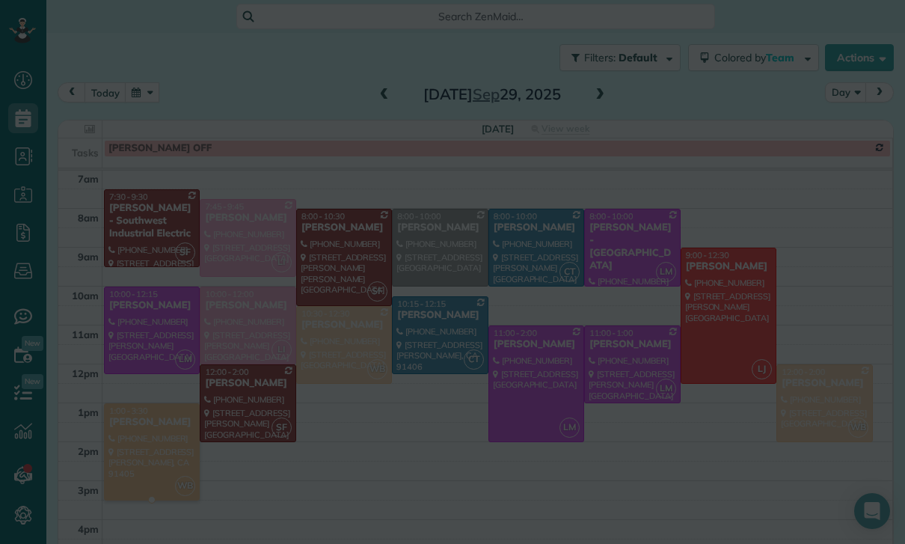
scroll to position [117, 0]
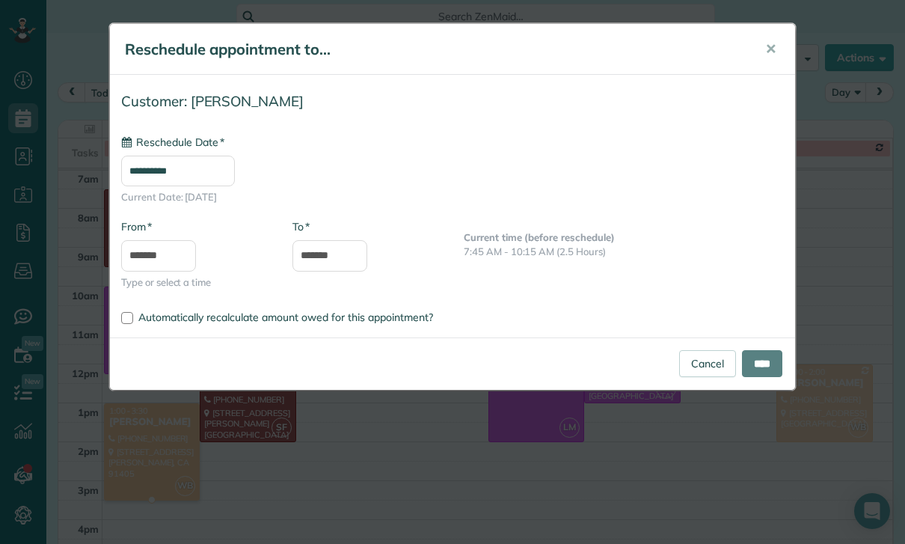
type input "**********"
click at [758, 364] on input "****" at bounding box center [762, 363] width 40 height 27
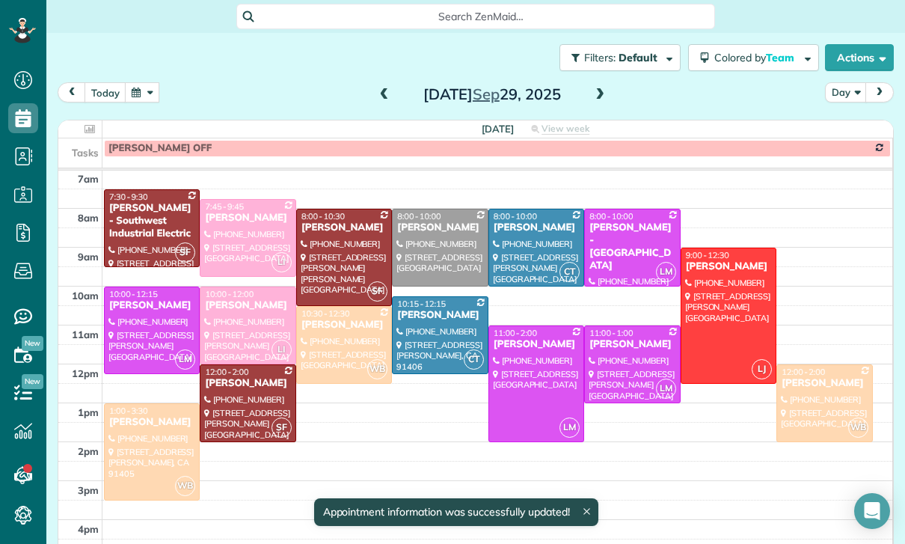
scroll to position [94, 0]
